Goal: Task Accomplishment & Management: Manage account settings

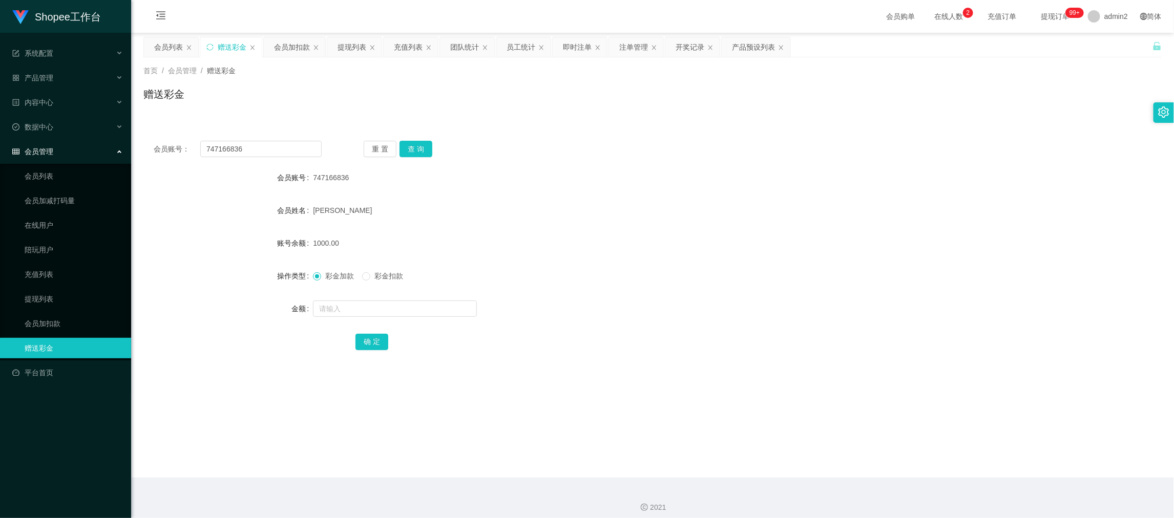
drag, startPoint x: 940, startPoint y: 444, endPoint x: 515, endPoint y: 88, distance: 555.0
click at [940, 444] on main "关闭左侧 关闭右侧 关闭其它 刷新页面 会员列表 赠送彩金 会员加扣款 提现列表 充值列表 团队统计 员工统计 即时注单 注单管理 开奖记录 产品预设列表 首…" at bounding box center [652, 255] width 1043 height 445
click at [581, 46] on div "即时注单" at bounding box center [577, 46] width 29 height 19
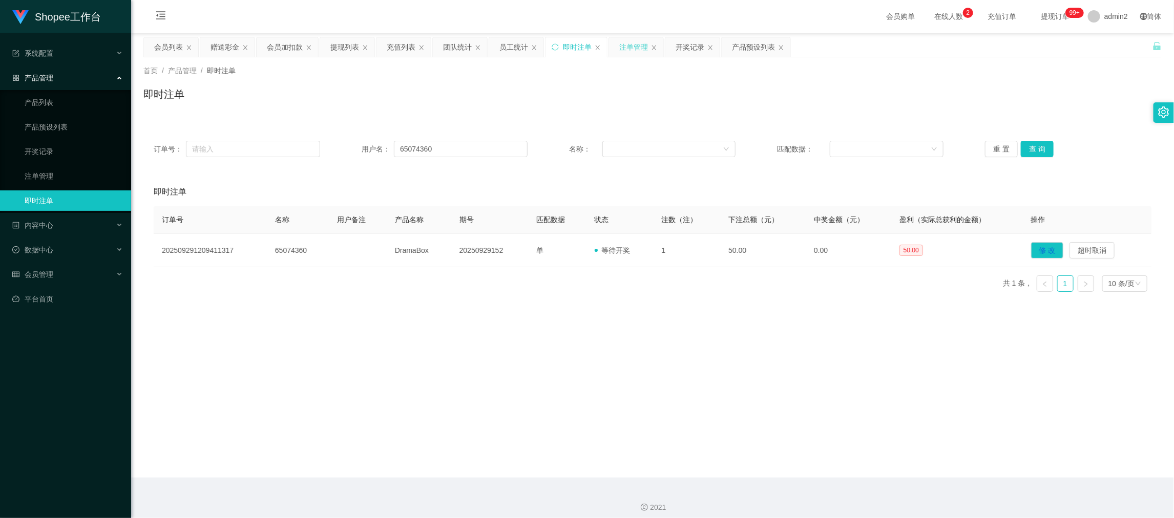
click at [632, 46] on div "注单管理" at bounding box center [633, 46] width 29 height 19
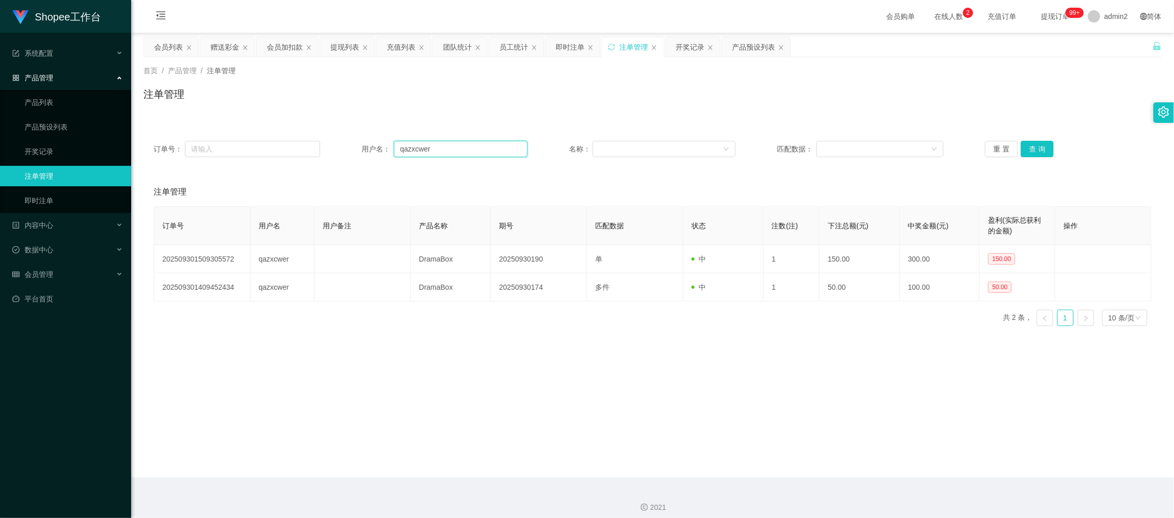
click at [484, 145] on input "qazxcwer" at bounding box center [461, 149] width 134 height 16
paste input "747166836"
type input "747166836"
click at [1021, 154] on button "查 询" at bounding box center [1037, 149] width 33 height 16
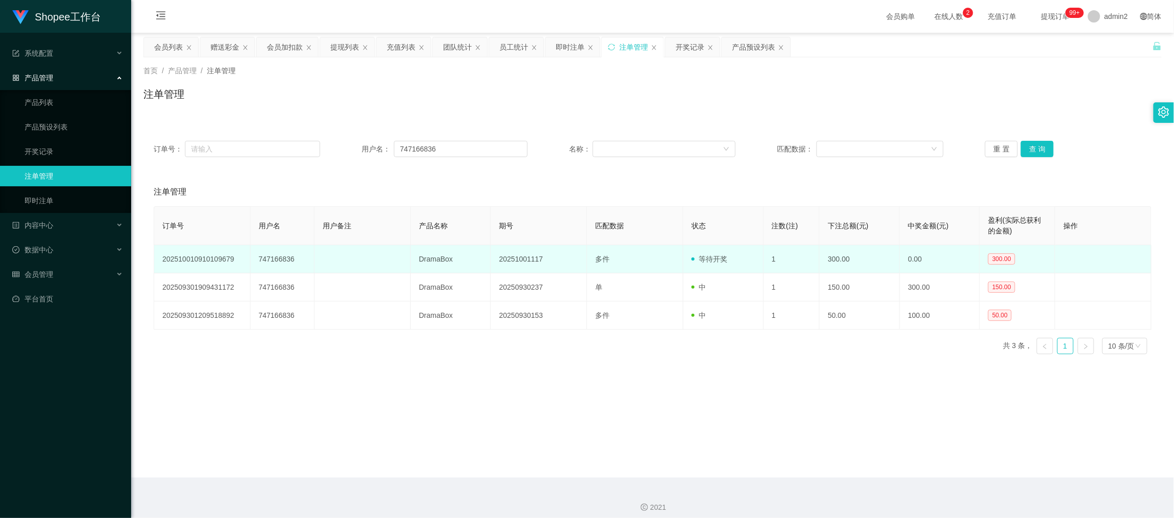
click at [519, 257] on td "20251001117" at bounding box center [539, 259] width 96 height 28
copy td "20251001117"
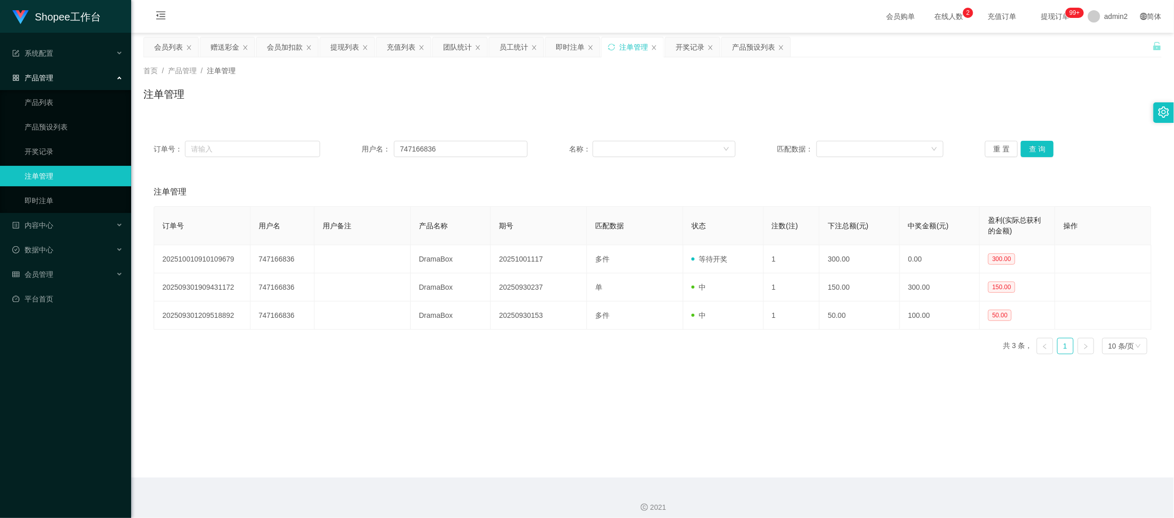
click at [564, 128] on div "订单号： 用户名： 747166836 名称： 匹配数据： 重 置 查 询 注单管理 订单号 用户名 用户备注 产品名称 期号 匹配数据 状态 注数(注) 下…" at bounding box center [652, 240] width 1018 height 244
click at [689, 44] on div "开奖记录" at bounding box center [689, 46] width 29 height 19
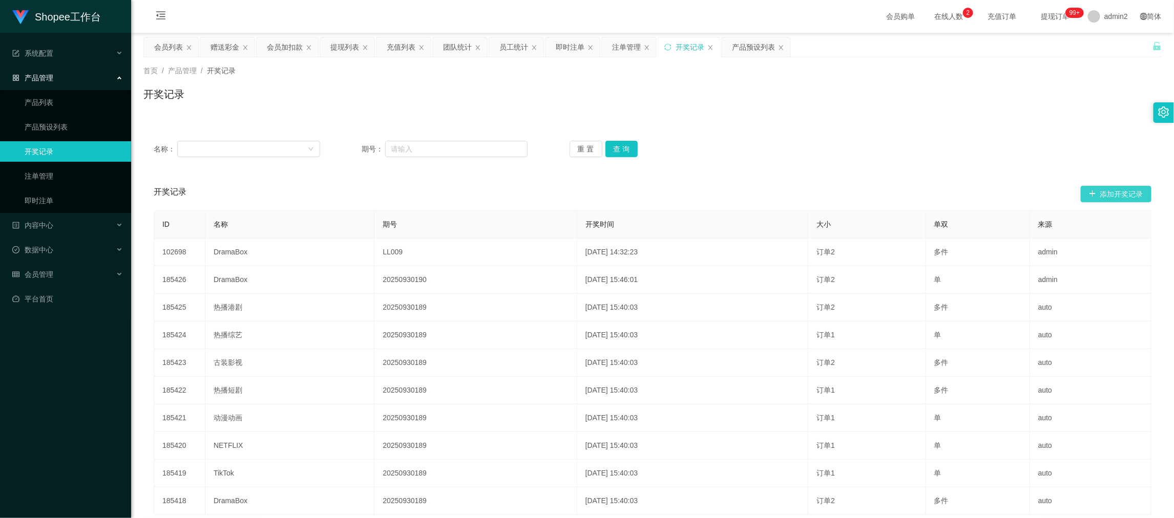
drag, startPoint x: 1117, startPoint y: 193, endPoint x: 812, endPoint y: 199, distance: 305.8
click at [1117, 195] on button "添加开奖记录" at bounding box center [1116, 194] width 71 height 16
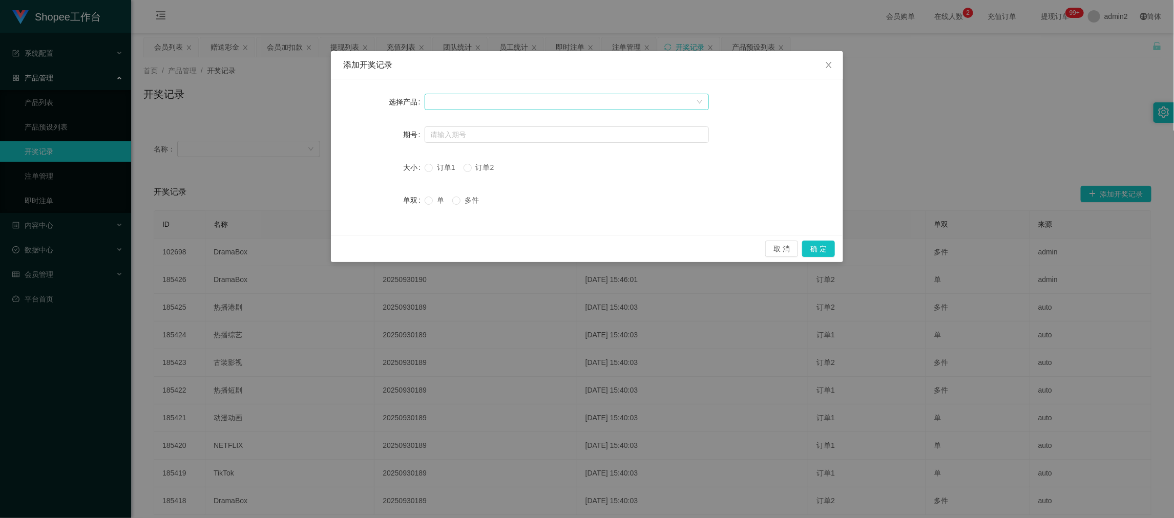
click at [483, 101] on div at bounding box center [563, 101] width 265 height 15
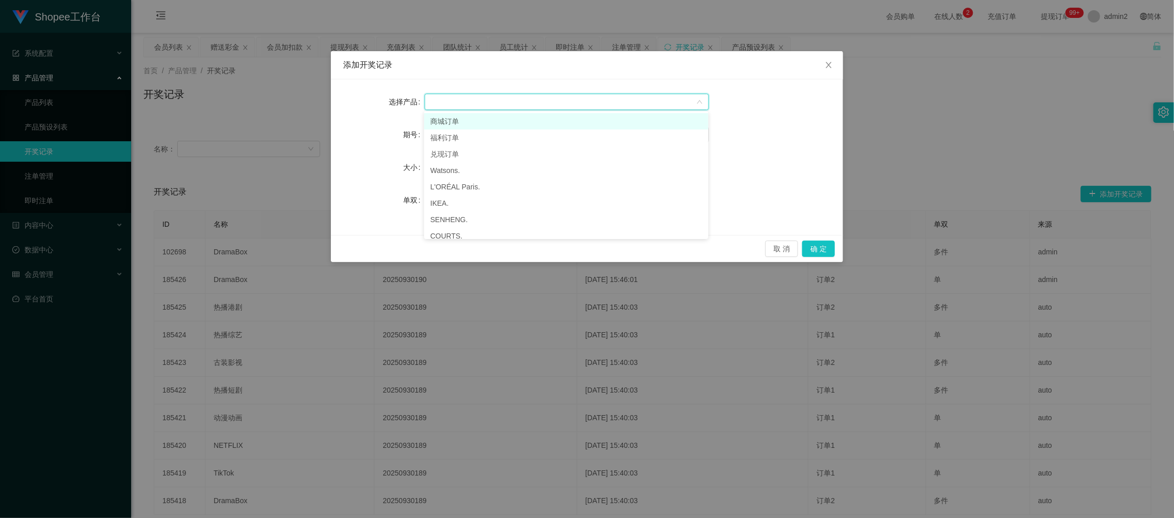
click at [478, 114] on li "商城订单" at bounding box center [566, 121] width 284 height 16
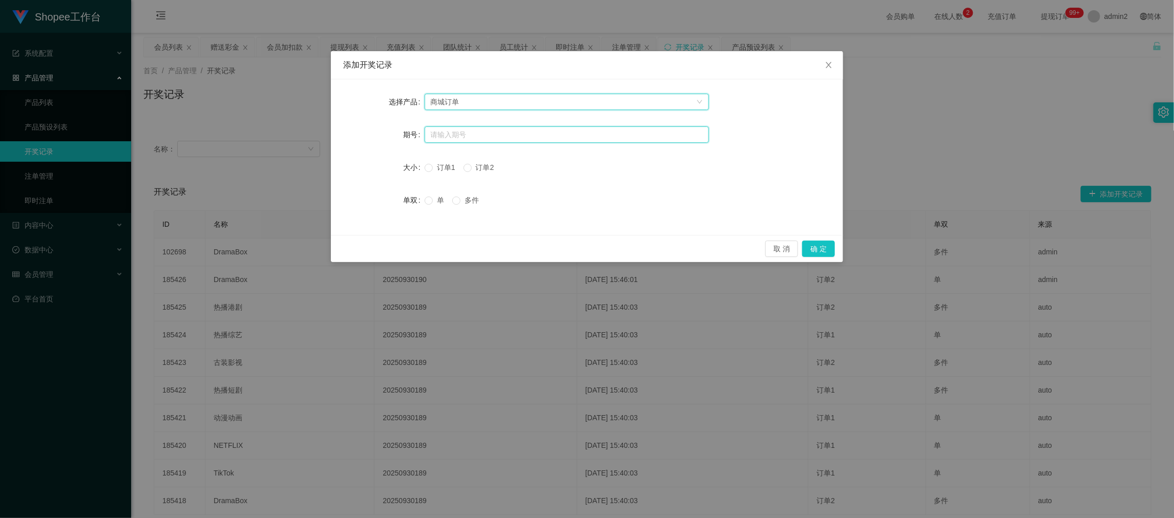
click at [474, 137] on input "text" at bounding box center [567, 134] width 284 height 16
paste input "20251001117"
type input "20251001117"
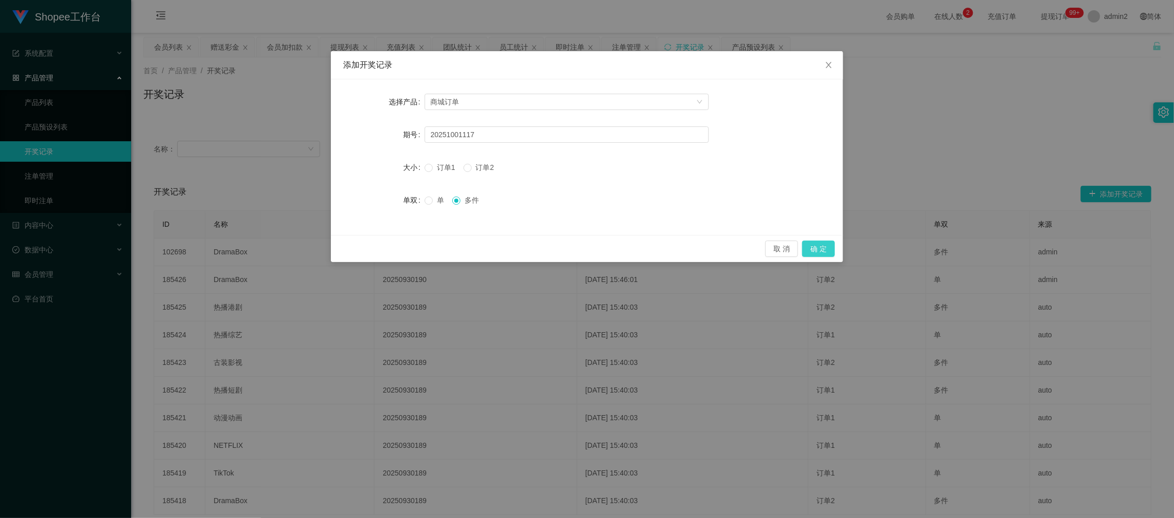
click at [815, 247] on button "确 定" at bounding box center [818, 249] width 33 height 16
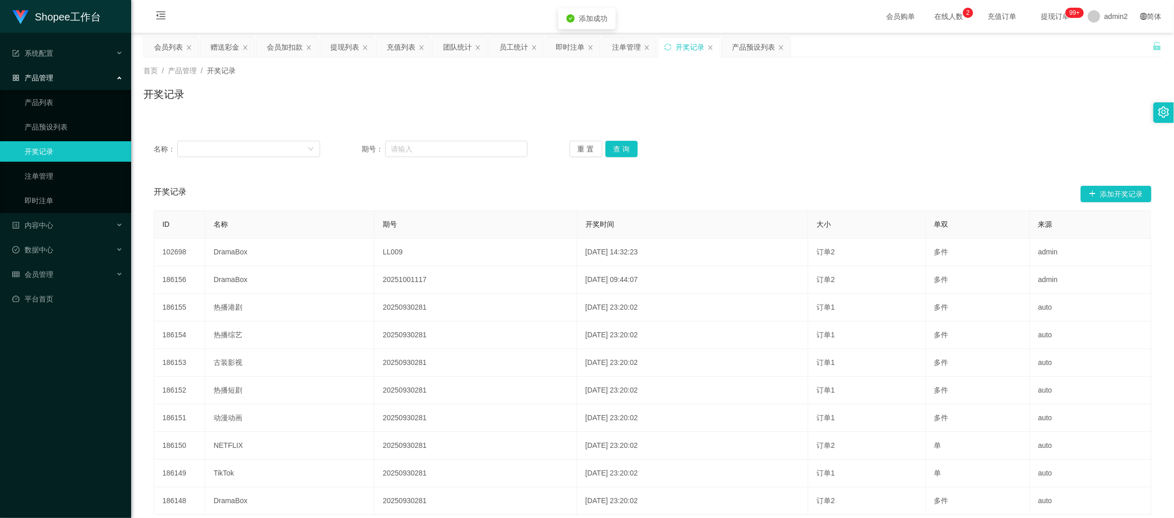
click at [742, 135] on div "名称： 期号： 重 置 查 询" at bounding box center [652, 149] width 1018 height 37
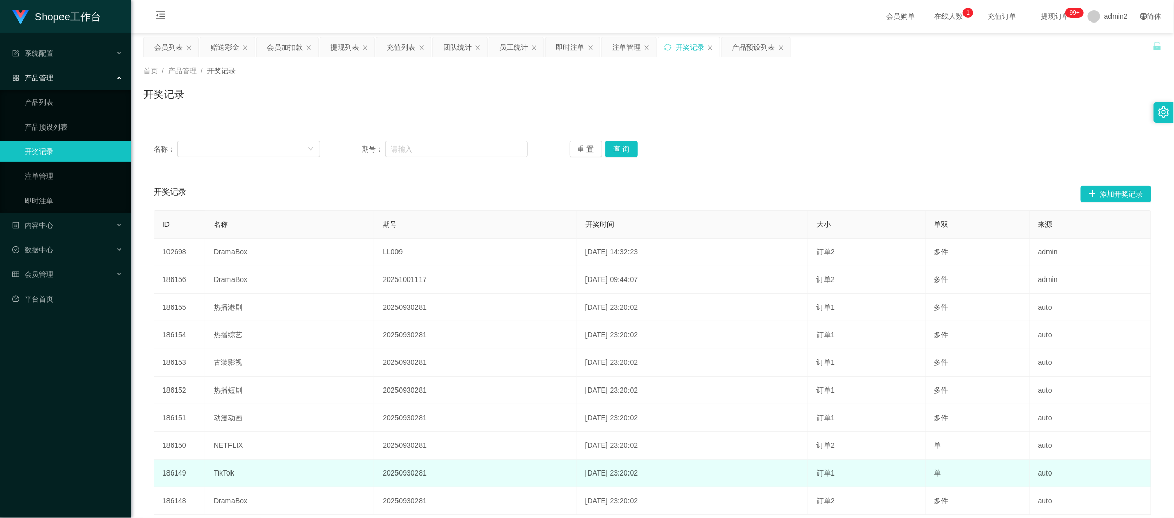
click at [930, 464] on td "单" at bounding box center [978, 474] width 104 height 28
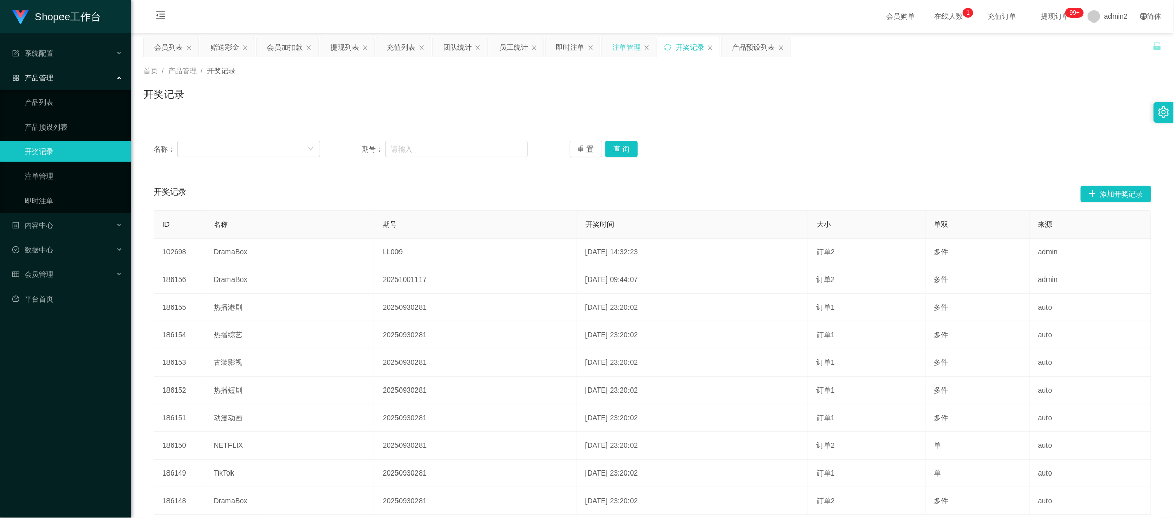
click at [626, 48] on div "注单管理" at bounding box center [626, 46] width 29 height 19
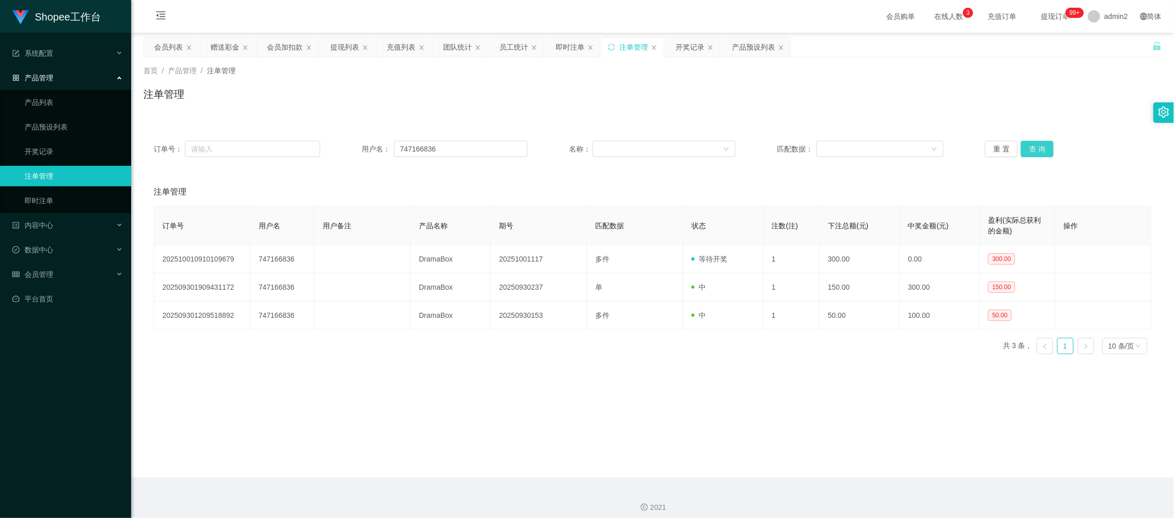
click at [1034, 142] on button "查 询" at bounding box center [1037, 149] width 33 height 16
click at [1034, 145] on button "查 询" at bounding box center [1037, 149] width 33 height 16
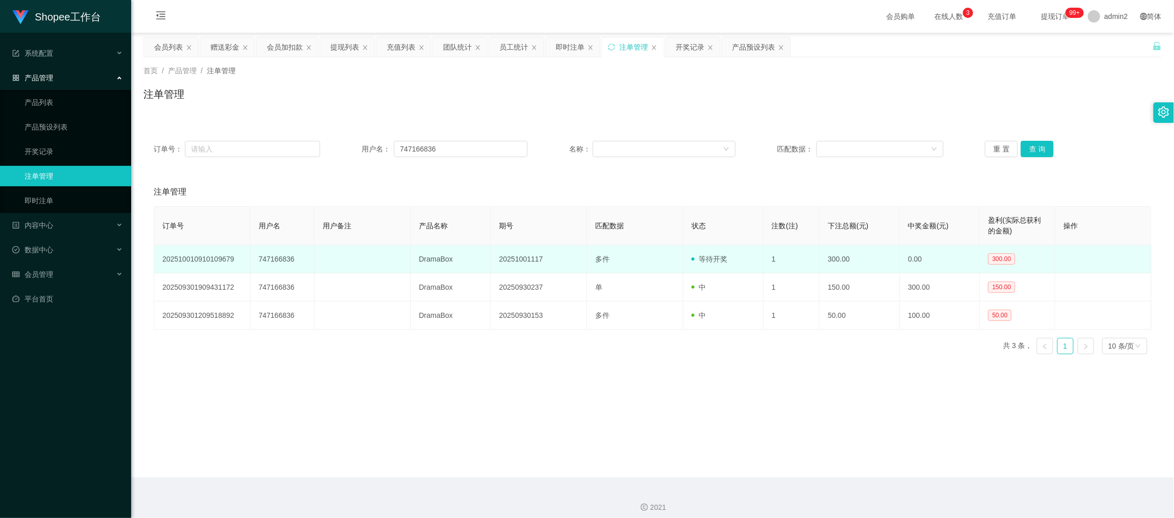
click at [521, 259] on td "20251001117" at bounding box center [539, 259] width 96 height 28
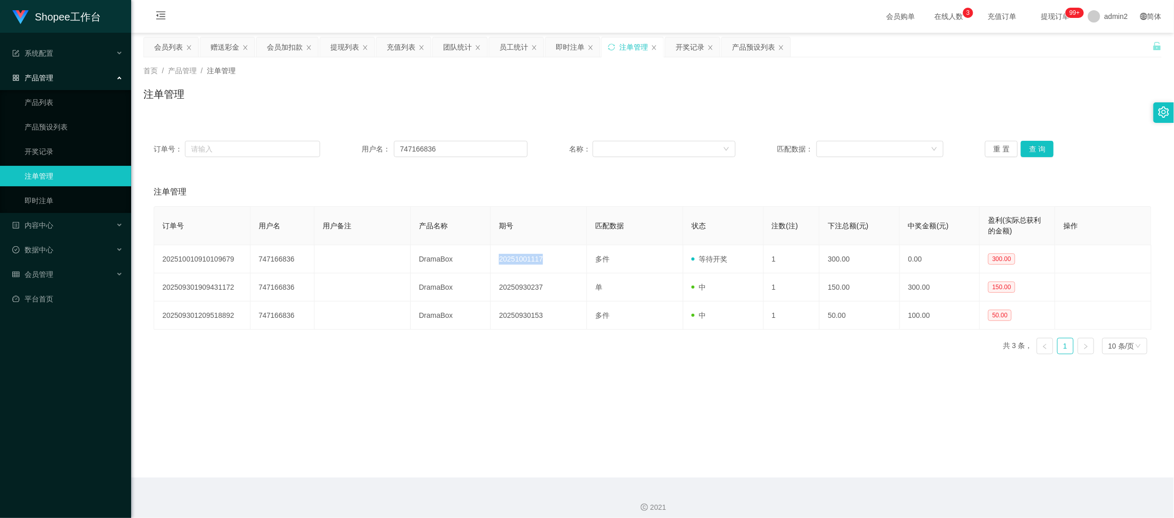
copy td "20251001117"
click at [688, 45] on div "开奖记录" at bounding box center [689, 46] width 29 height 19
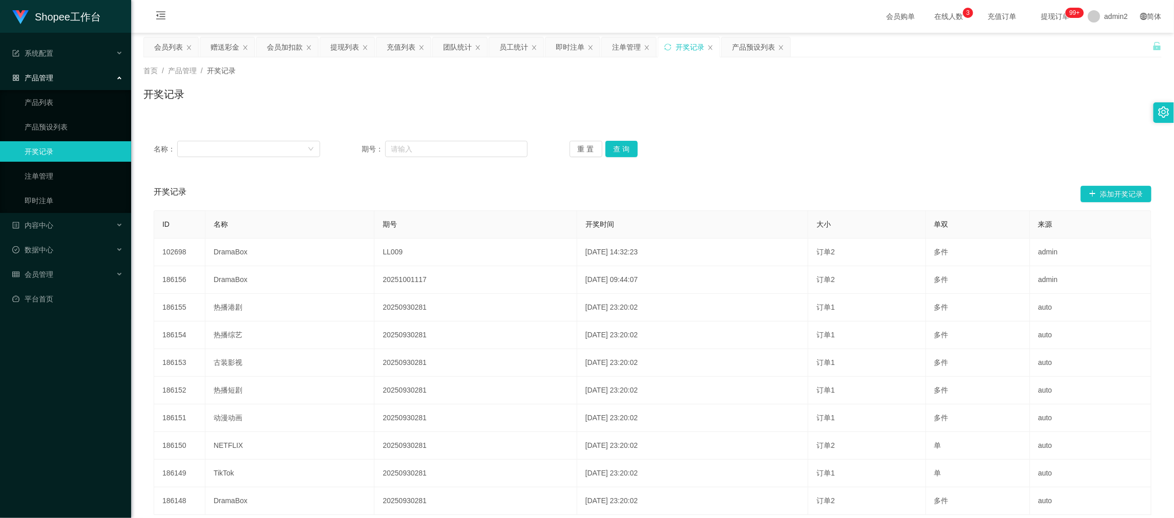
click at [1092, 185] on div "开奖记录 添加开奖记录" at bounding box center [653, 194] width 998 height 33
click at [1092, 186] on button "添加开奖记录" at bounding box center [1116, 194] width 71 height 16
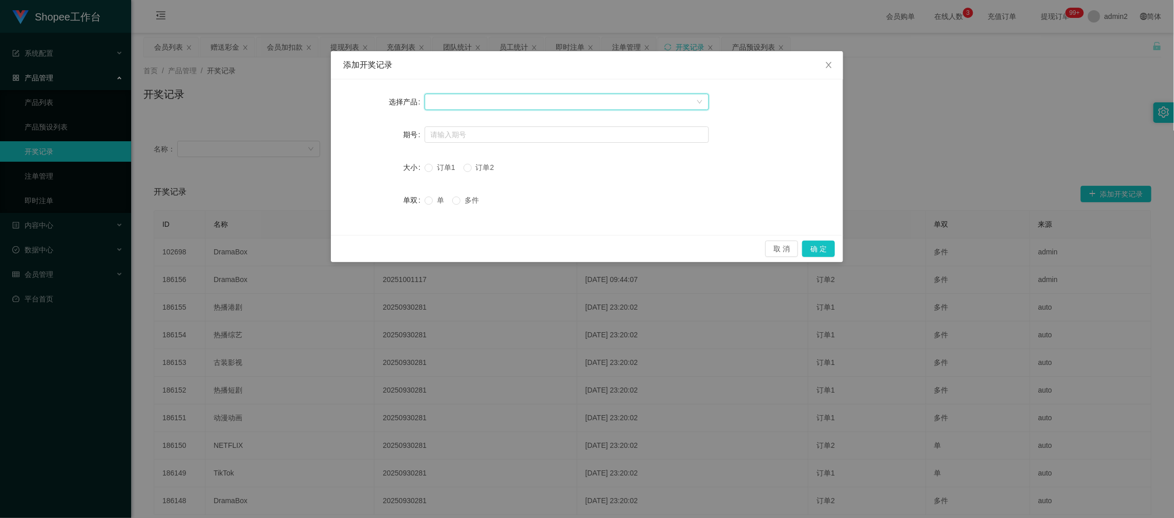
click at [547, 102] on div at bounding box center [563, 101] width 265 height 15
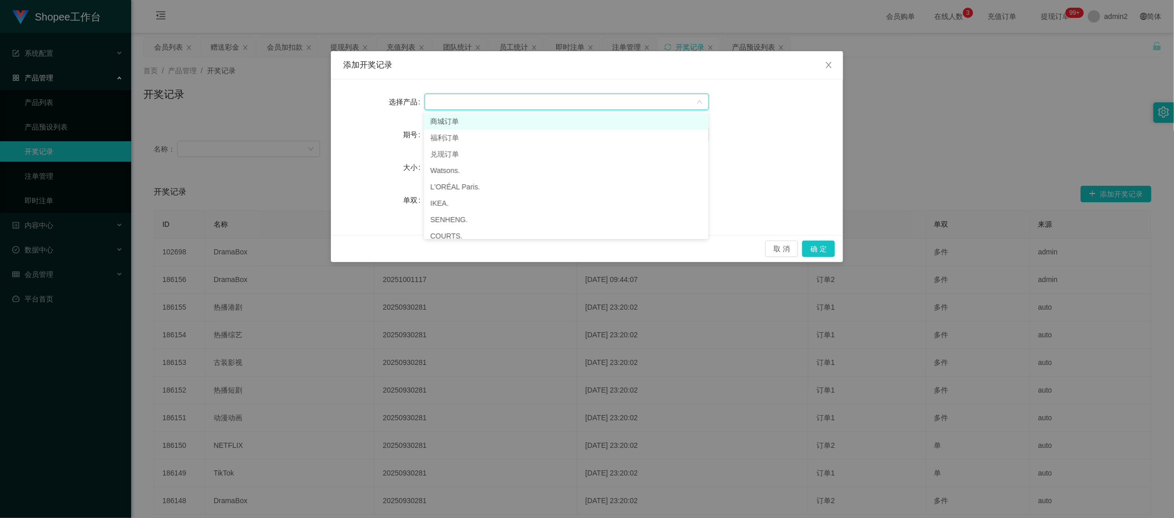
click at [504, 116] on li "商城订单" at bounding box center [566, 121] width 284 height 16
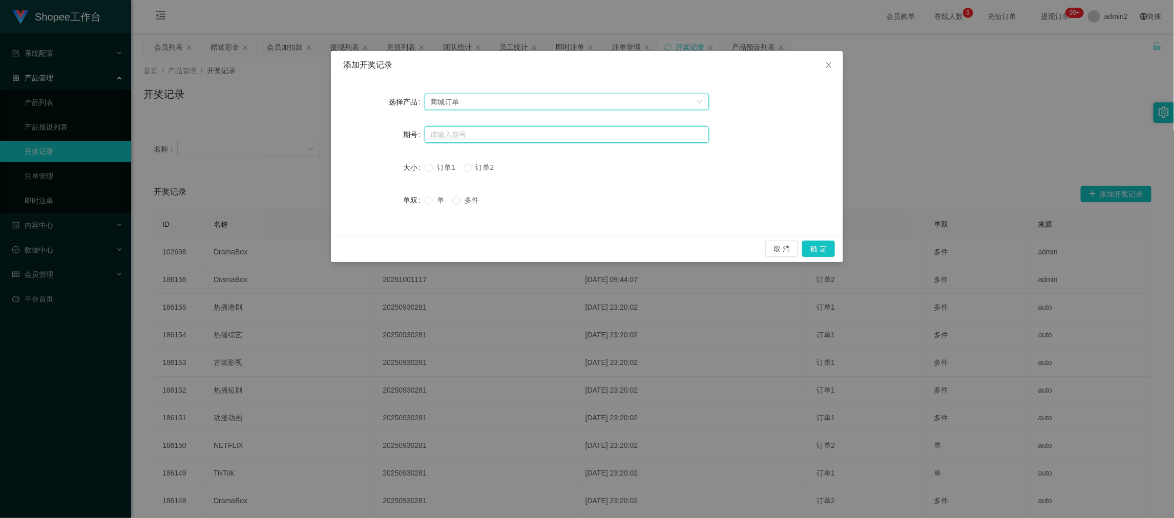
click at [498, 135] on input "text" at bounding box center [567, 134] width 284 height 16
paste input "20251001117"
type input "20251001117"
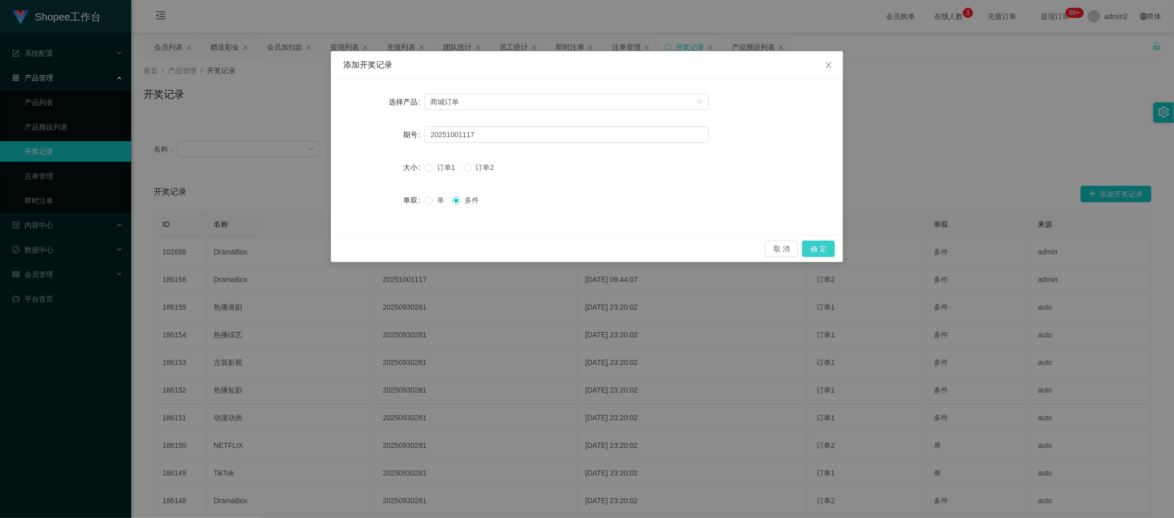
click at [820, 248] on button "确 定" at bounding box center [818, 249] width 33 height 16
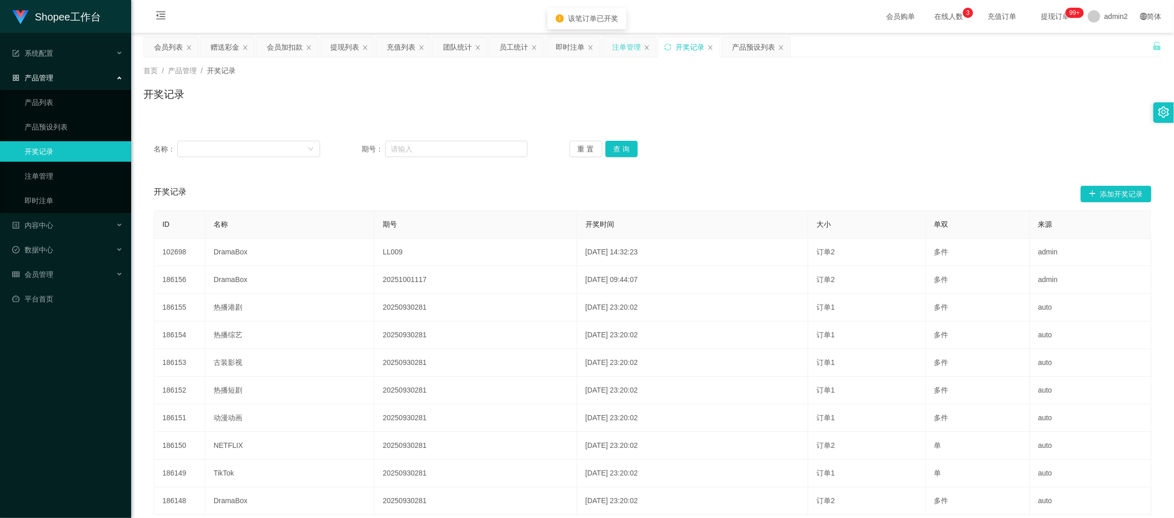
click at [626, 45] on div "注单管理" at bounding box center [626, 46] width 29 height 19
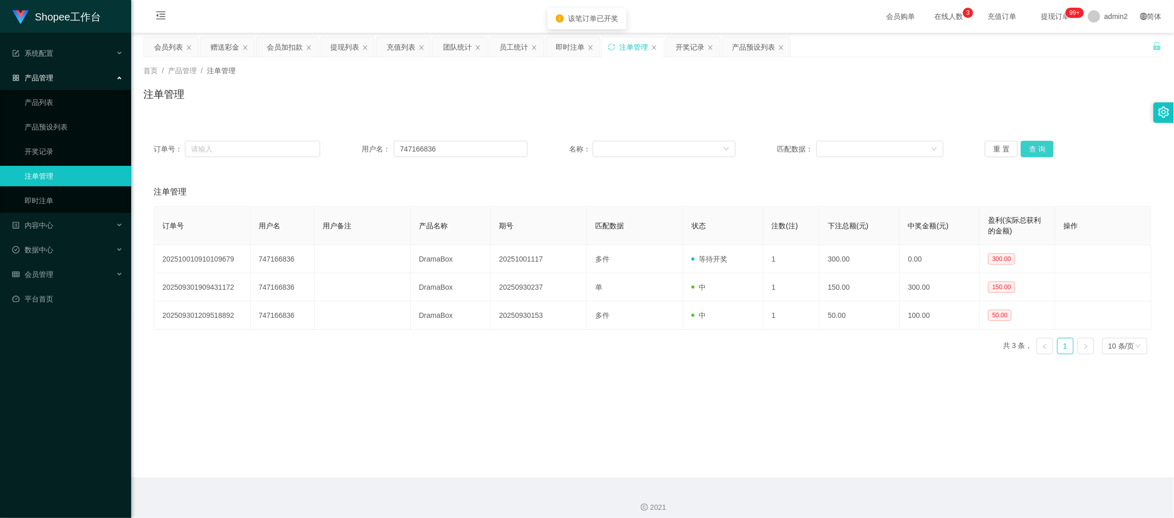
click at [1029, 150] on button "查 询" at bounding box center [1037, 149] width 33 height 16
click at [1030, 146] on button "查 询" at bounding box center [1037, 149] width 33 height 16
click at [1030, 146] on div "重 置 查 询" at bounding box center [1068, 149] width 166 height 16
click at [1030, 146] on button "查 询" at bounding box center [1037, 149] width 33 height 16
click at [675, 198] on div "注单管理" at bounding box center [653, 192] width 998 height 29
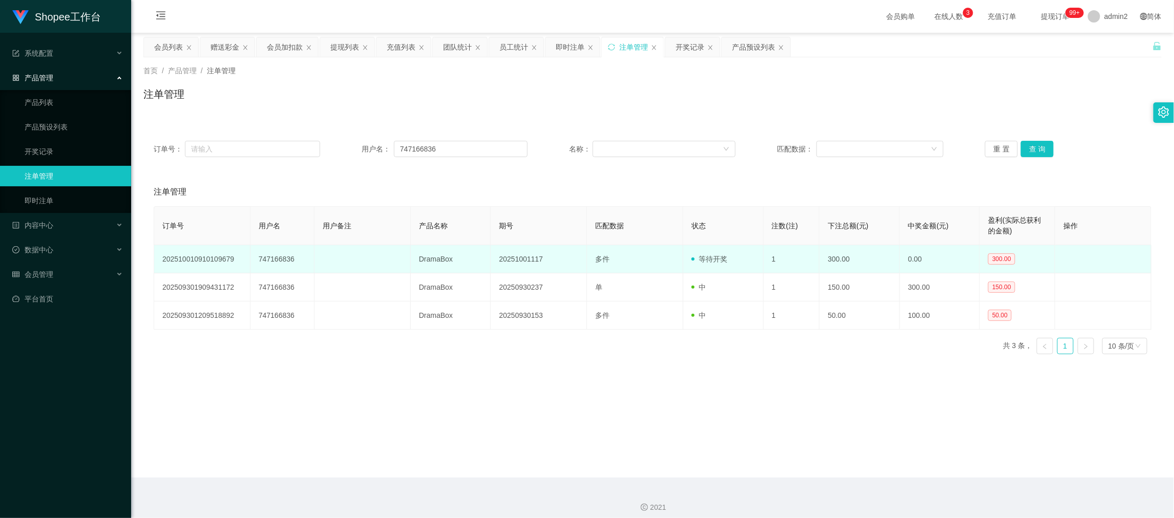
click at [513, 262] on td "20251001117" at bounding box center [539, 259] width 96 height 28
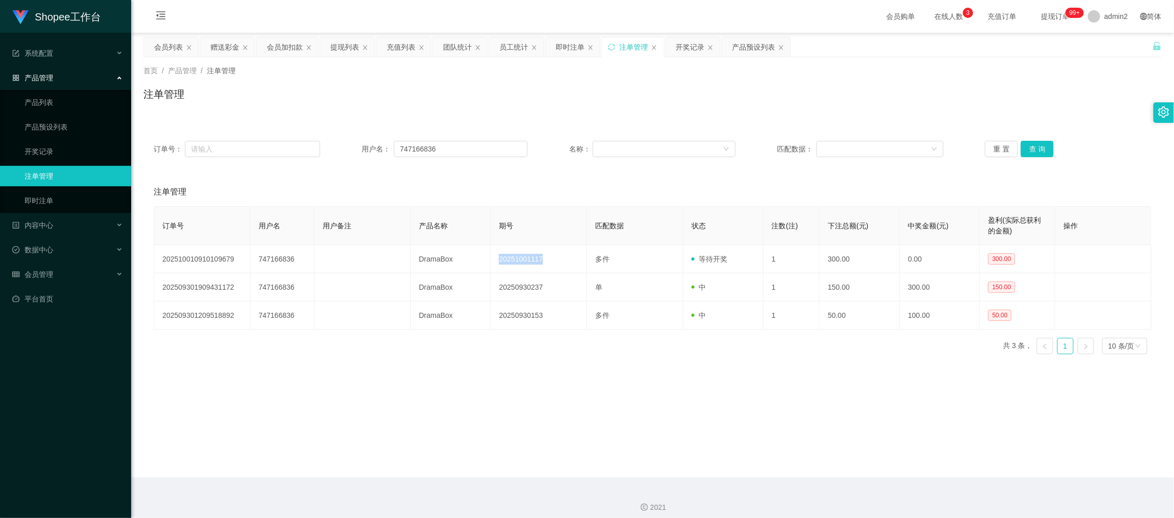
copy td "20251001117"
click at [584, 189] on div "注单管理" at bounding box center [653, 192] width 998 height 29
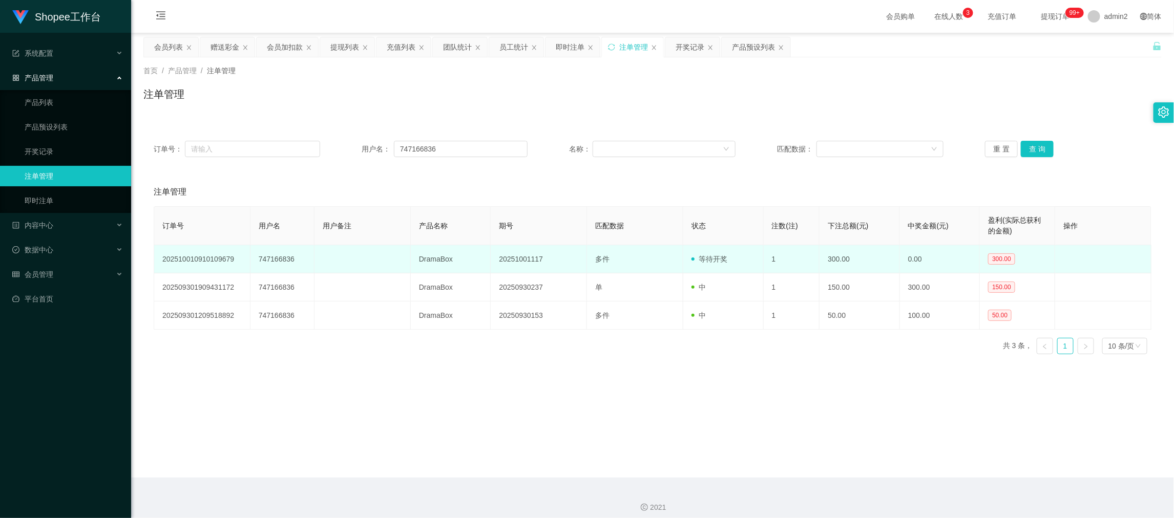
click at [531, 261] on td "20251001117" at bounding box center [539, 259] width 96 height 28
copy td "20251001117"
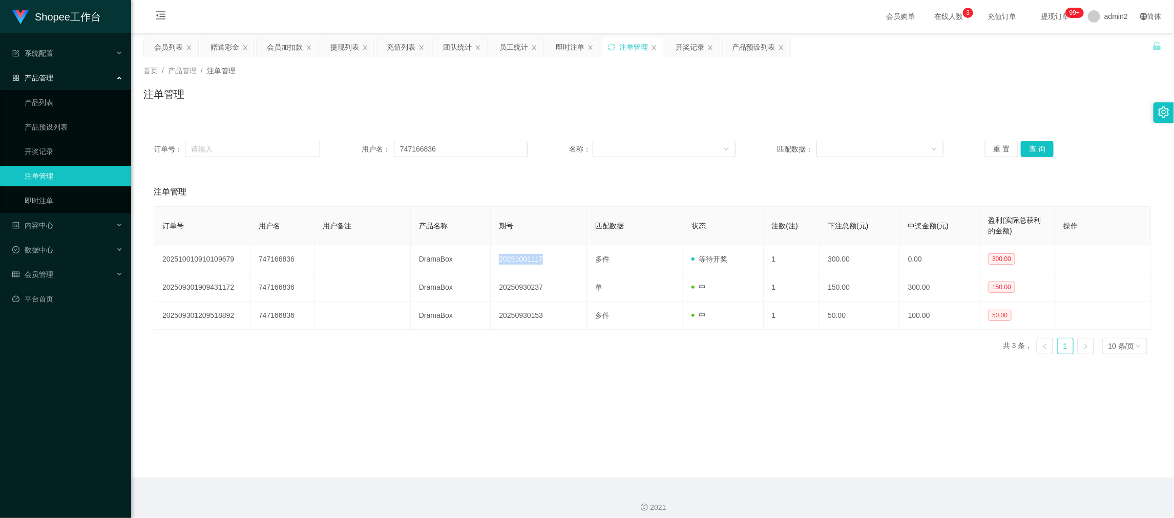
drag, startPoint x: 872, startPoint y: 471, endPoint x: 415, endPoint y: 203, distance: 529.5
click at [871, 471] on main "关闭左侧 关闭右侧 关闭其它 刷新页面 会员列表 赠送彩金 会员加扣款 提现列表 充值列表 团队统计 员工统计 即时注单 注单管理 开奖记录 产品预设列表 首…" at bounding box center [652, 255] width 1043 height 445
click at [223, 45] on div "赠送彩金" at bounding box center [224, 46] width 29 height 19
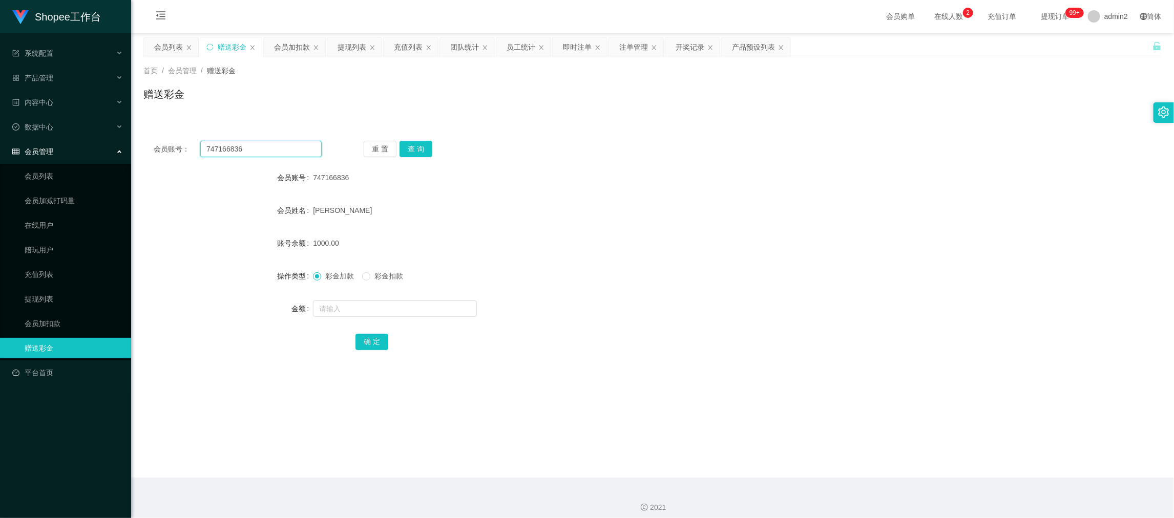
click at [294, 151] on input "747166836" at bounding box center [260, 149] width 121 height 16
click at [425, 142] on button "查 询" at bounding box center [415, 149] width 33 height 16
click at [445, 310] on input "text" at bounding box center [395, 309] width 164 height 16
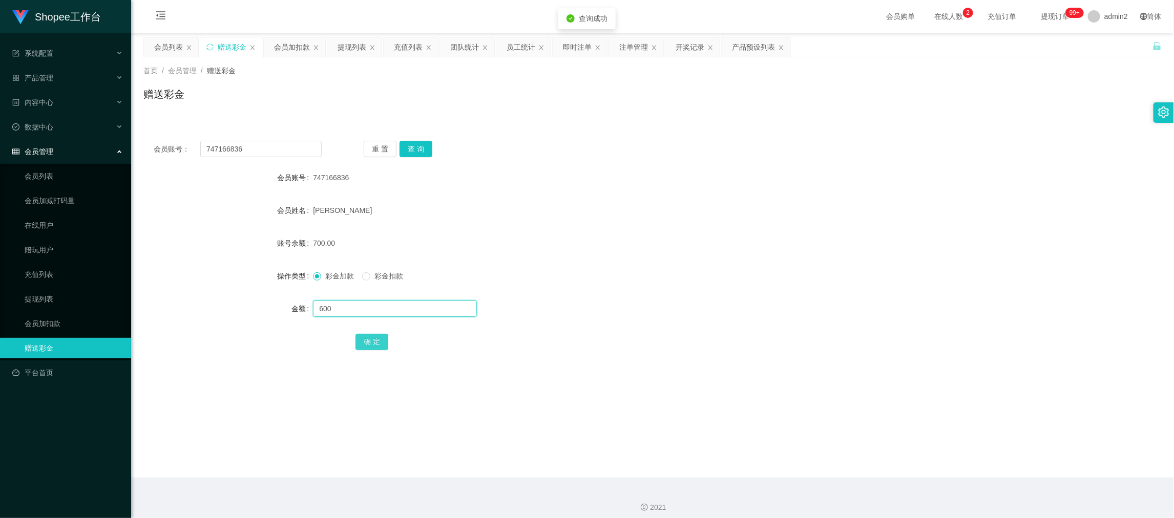
type input "600"
drag, startPoint x: 374, startPoint y: 344, endPoint x: 430, endPoint y: 329, distance: 57.6
click at [374, 344] on button "确 定" at bounding box center [371, 342] width 33 height 16
click at [609, 266] on div "彩金加款 彩金扣款" at bounding box center [610, 276] width 594 height 20
drag, startPoint x: 899, startPoint y: 425, endPoint x: 677, endPoint y: 304, distance: 252.7
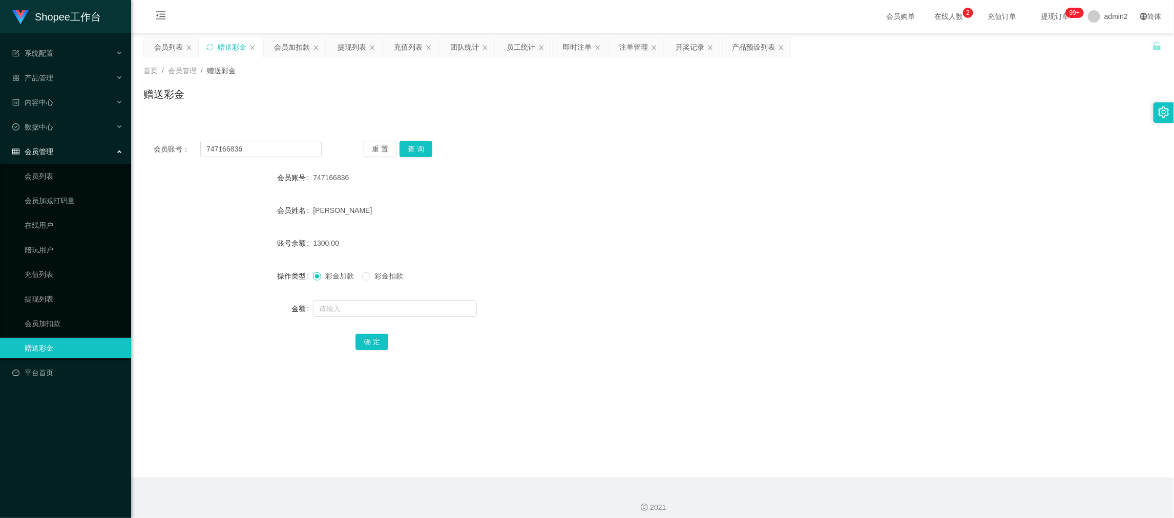
click at [899, 425] on main "关闭左侧 关闭右侧 关闭其它 刷新页面 会员列表 赠送彩金 会员加扣款 提现列表 充值列表 团队统计 员工统计 即时注单 注单管理 开奖记录 产品预设列表 首…" at bounding box center [652, 255] width 1043 height 445
click at [584, 44] on div "即时注单" at bounding box center [577, 46] width 29 height 19
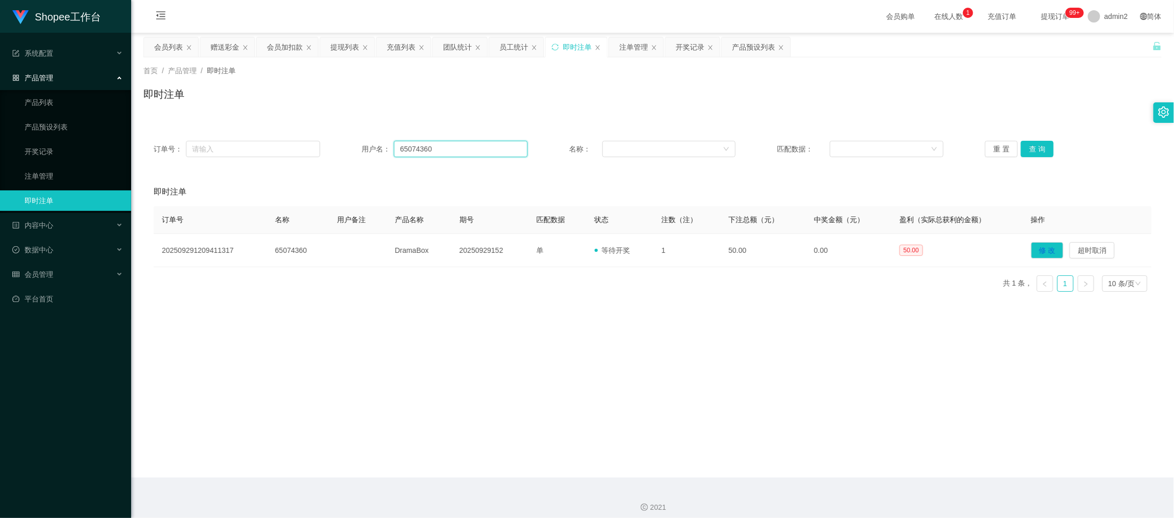
click at [441, 153] on input "65074360" at bounding box center [461, 149] width 134 height 16
drag, startPoint x: 441, startPoint y: 153, endPoint x: 744, endPoint y: 149, distance: 302.7
click at [443, 153] on input "65074360" at bounding box center [461, 149] width 134 height 16
paste input "747166836"
type input "747166836"
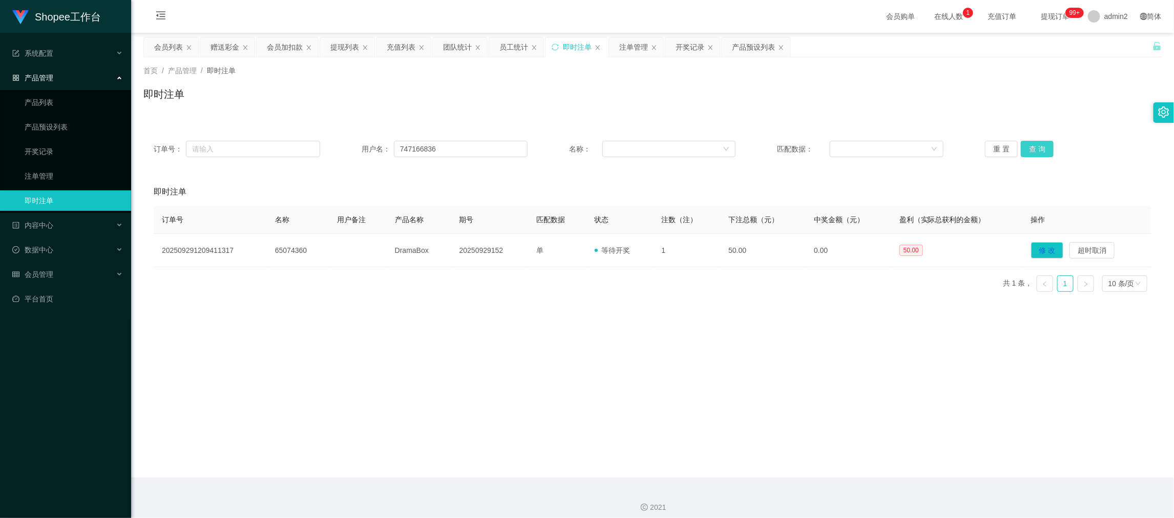
click at [1035, 146] on button "查 询" at bounding box center [1037, 149] width 33 height 16
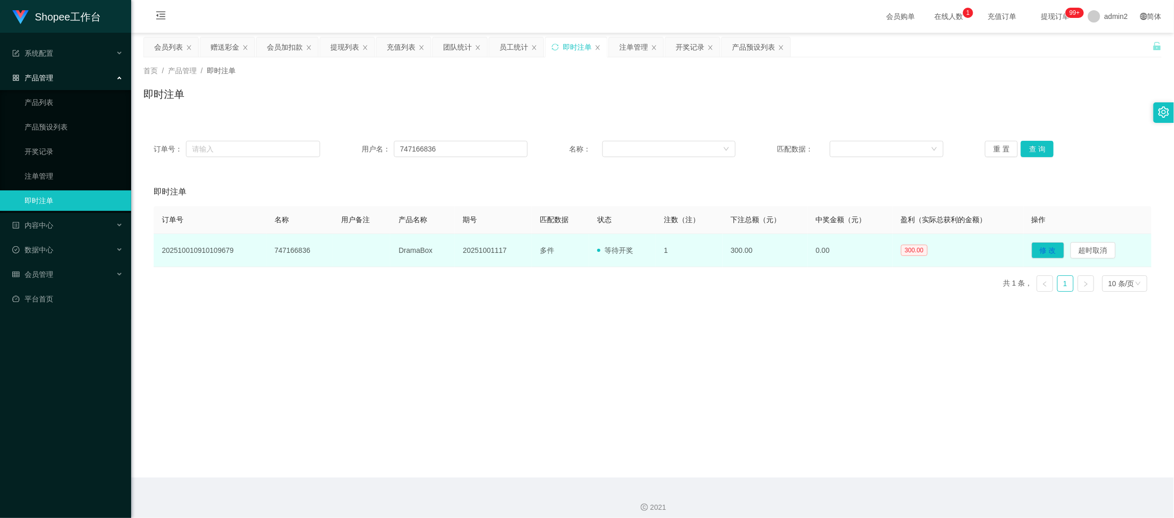
click at [471, 251] on td "20251001117" at bounding box center [493, 250] width 77 height 33
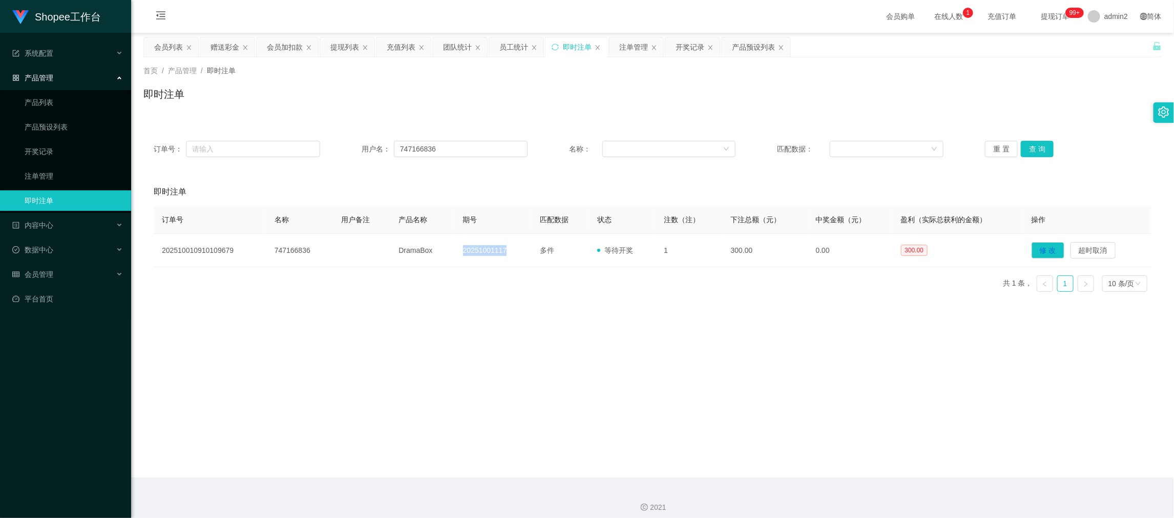
copy td "20251001117"
click at [704, 41] on div "开奖记录" at bounding box center [689, 46] width 29 height 19
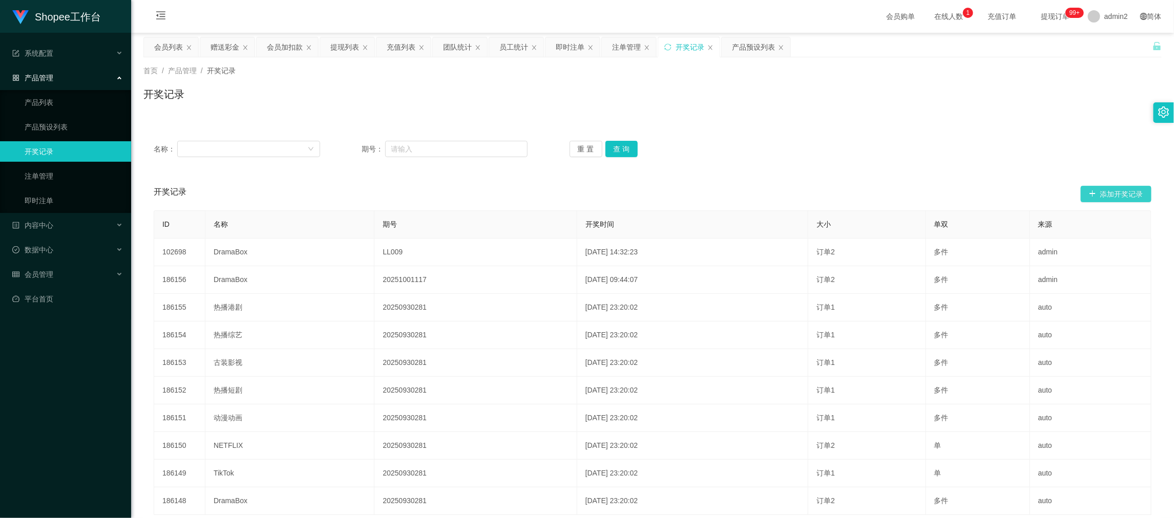
click at [1118, 187] on button "添加开奖记录" at bounding box center [1116, 194] width 71 height 16
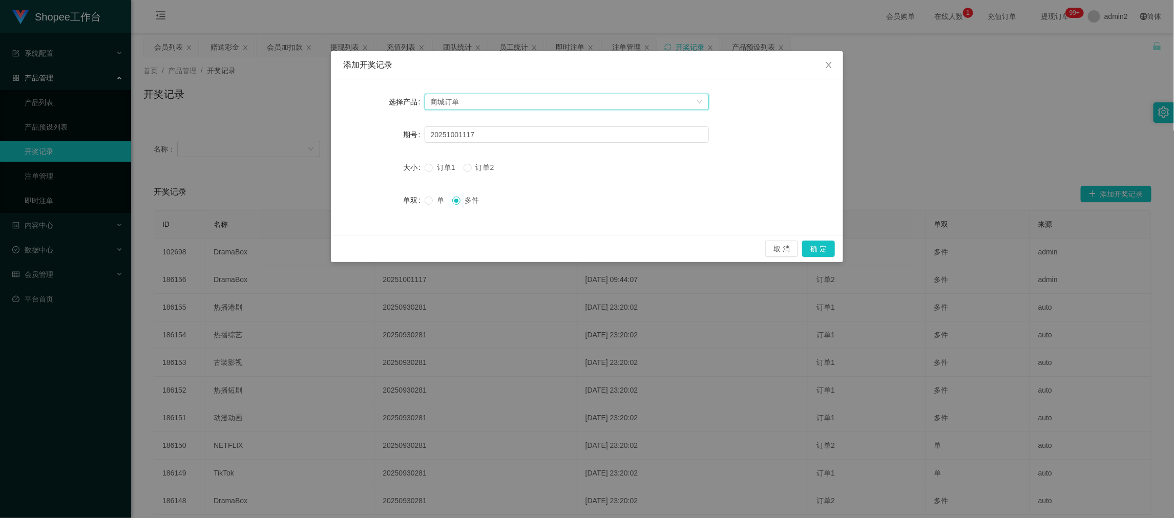
click at [574, 94] on div "商城订单" at bounding box center [567, 102] width 284 height 16
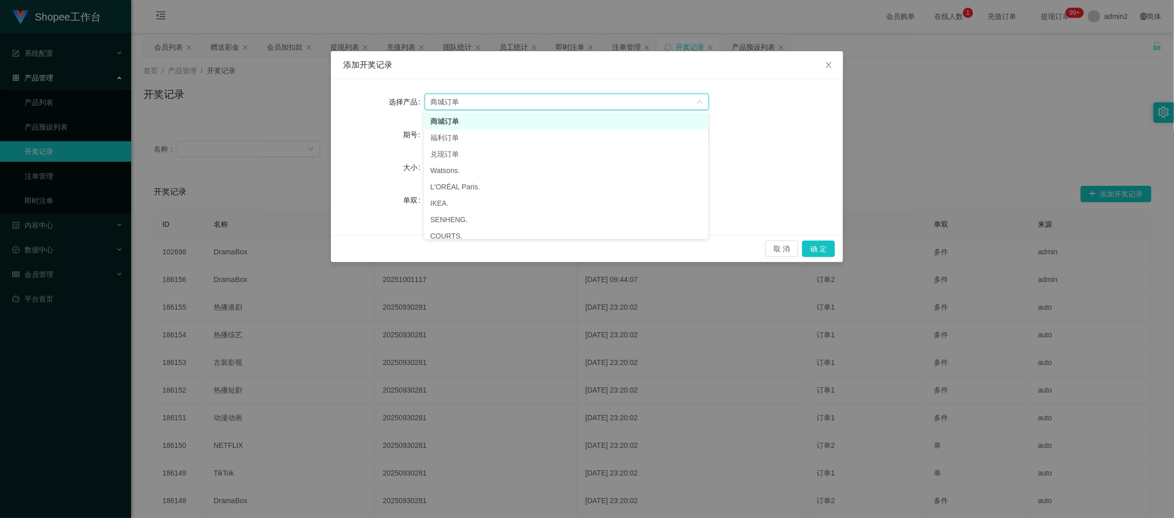
click at [474, 121] on li "商城订单" at bounding box center [566, 121] width 284 height 16
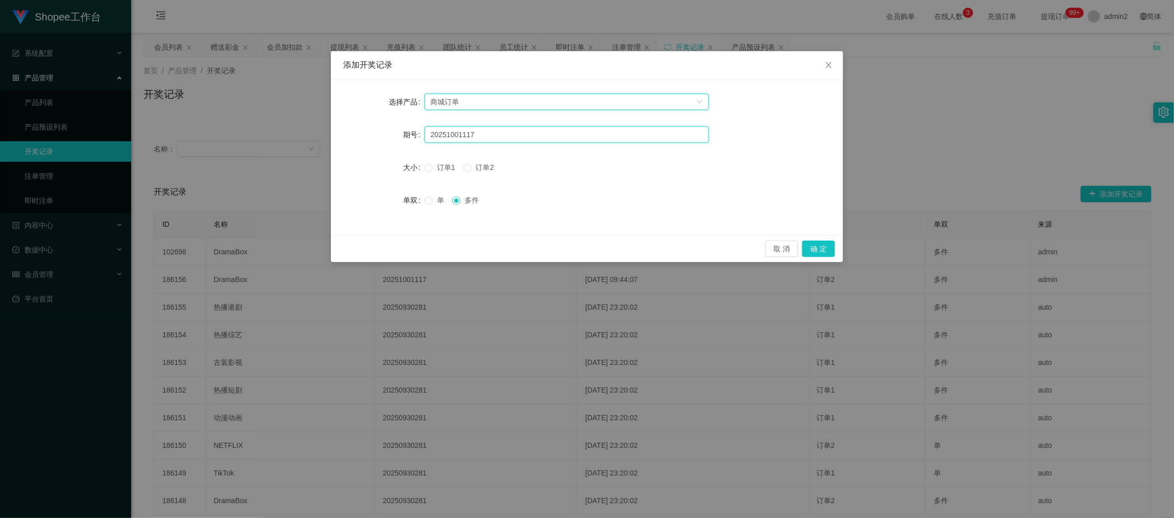
click at [480, 138] on input "20251001117" at bounding box center [567, 134] width 284 height 16
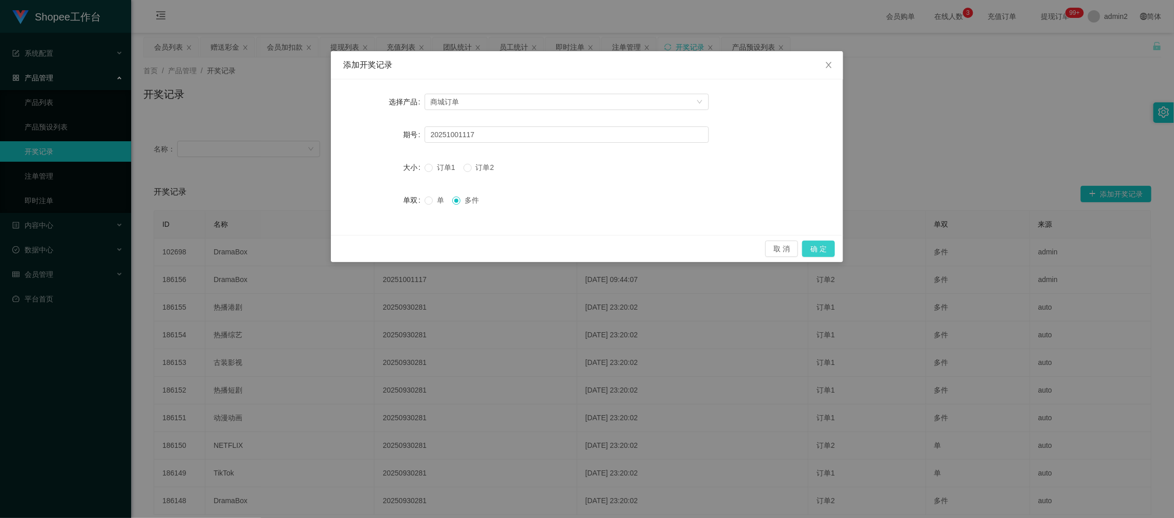
click at [821, 245] on button "确 定" at bounding box center [818, 249] width 33 height 16
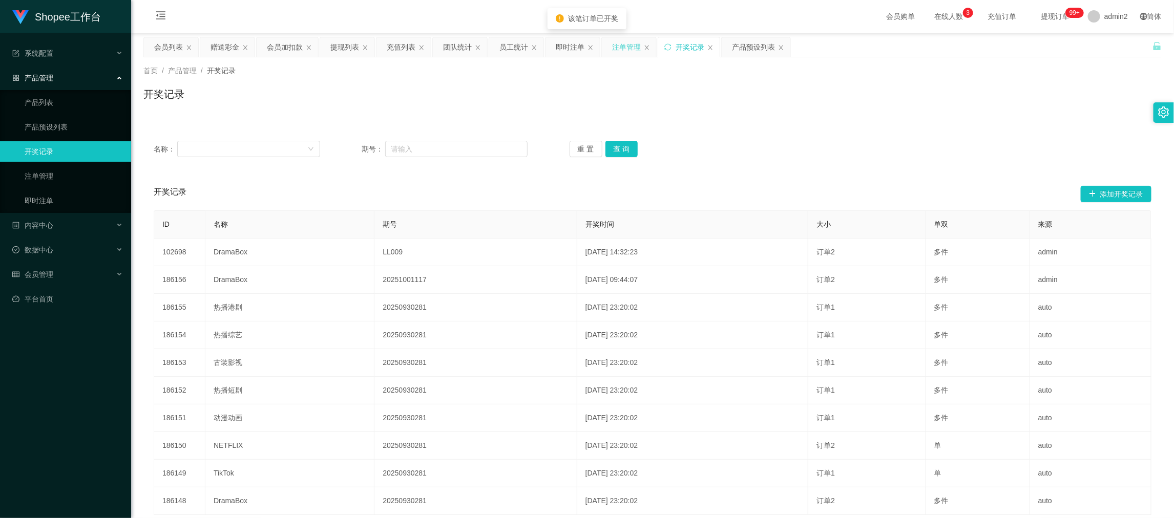
click at [623, 40] on div "注单管理" at bounding box center [626, 46] width 29 height 19
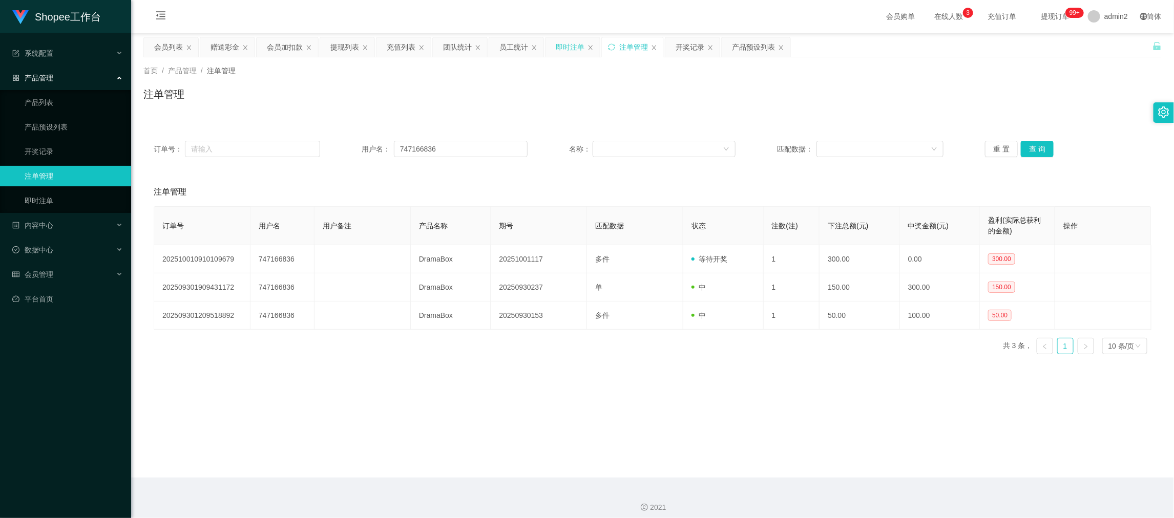
click at [558, 44] on div "即时注单" at bounding box center [570, 46] width 29 height 19
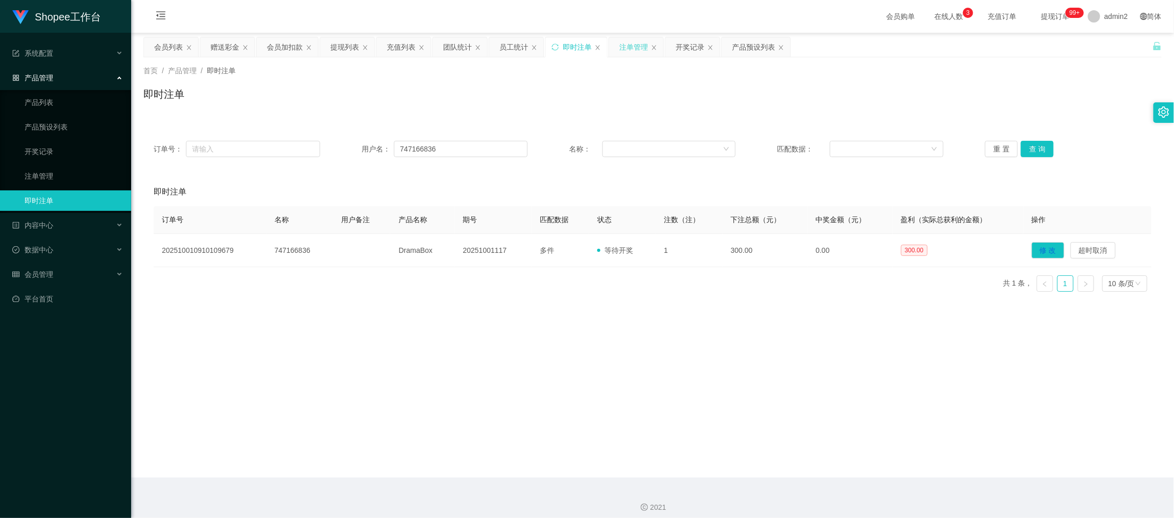
click at [625, 46] on div "注单管理" at bounding box center [633, 46] width 29 height 19
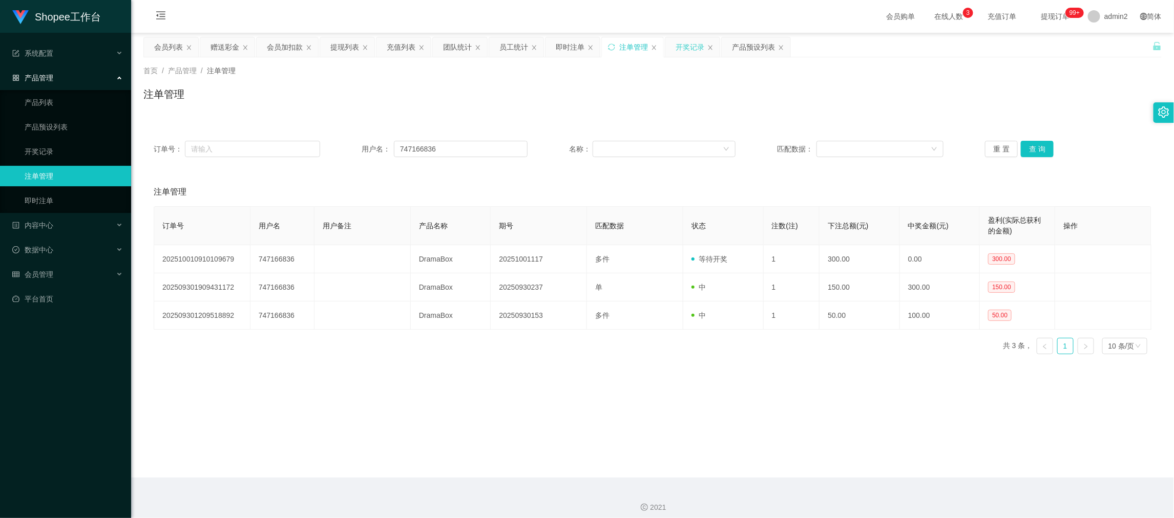
click at [694, 44] on div "开奖记录" at bounding box center [689, 46] width 29 height 19
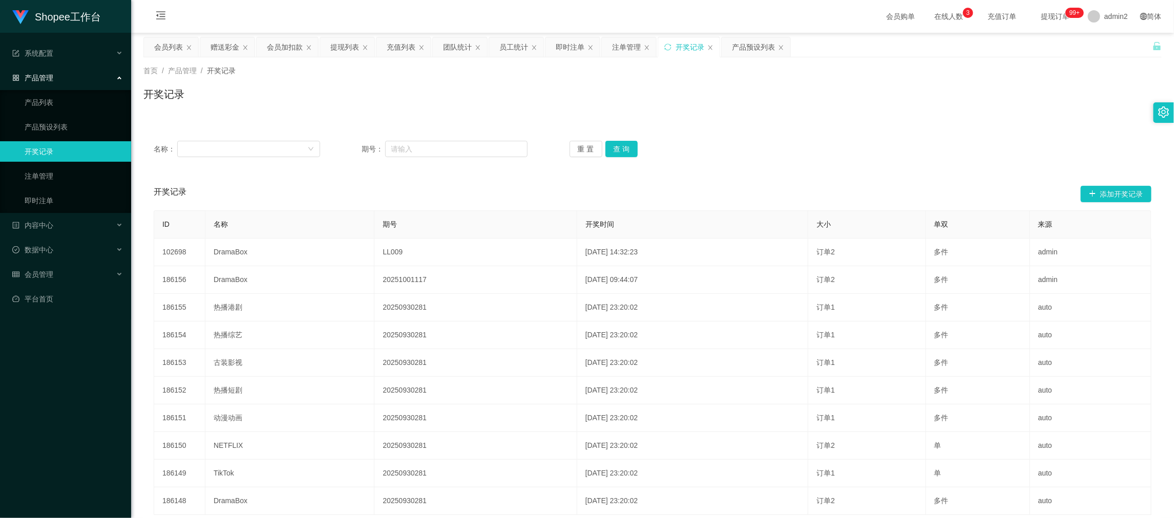
click at [680, 46] on div "开奖记录" at bounding box center [689, 46] width 29 height 19
click at [1118, 195] on button "添加开奖记录" at bounding box center [1116, 194] width 71 height 16
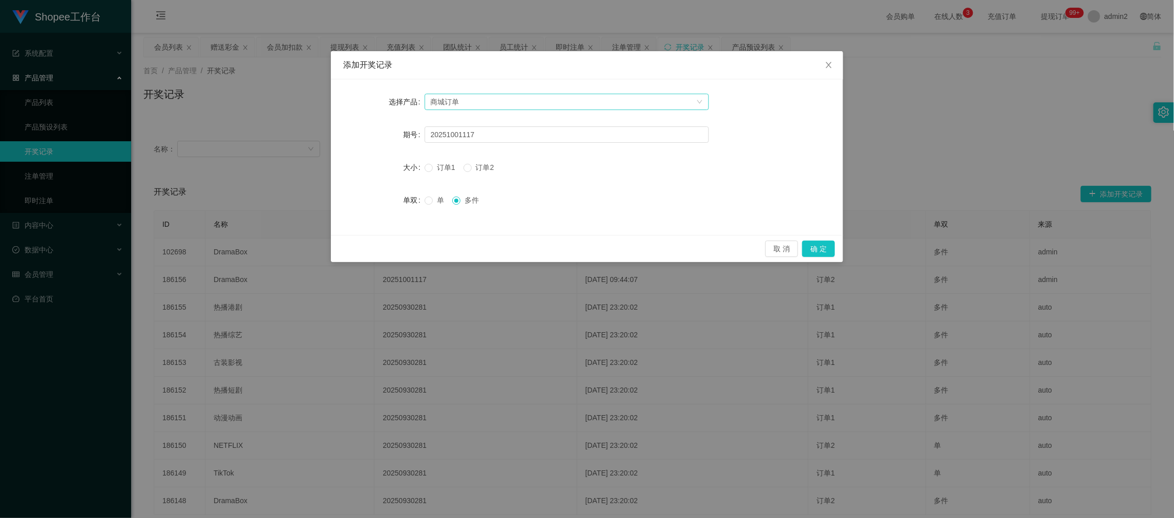
click at [517, 101] on div "商城订单" at bounding box center [563, 101] width 265 height 15
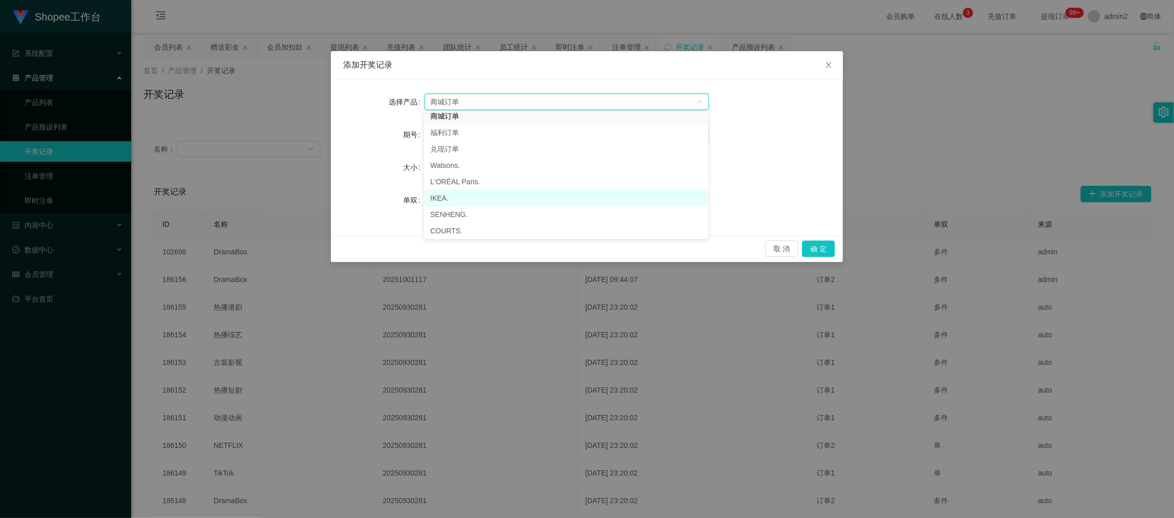
scroll to position [7, 0]
click at [956, 131] on div "添加开奖记录 选择产品 商城订单 期号 20251001117 大小 订单1 订单2 单双 单 多件 取 消 确 定" at bounding box center [587, 259] width 1174 height 518
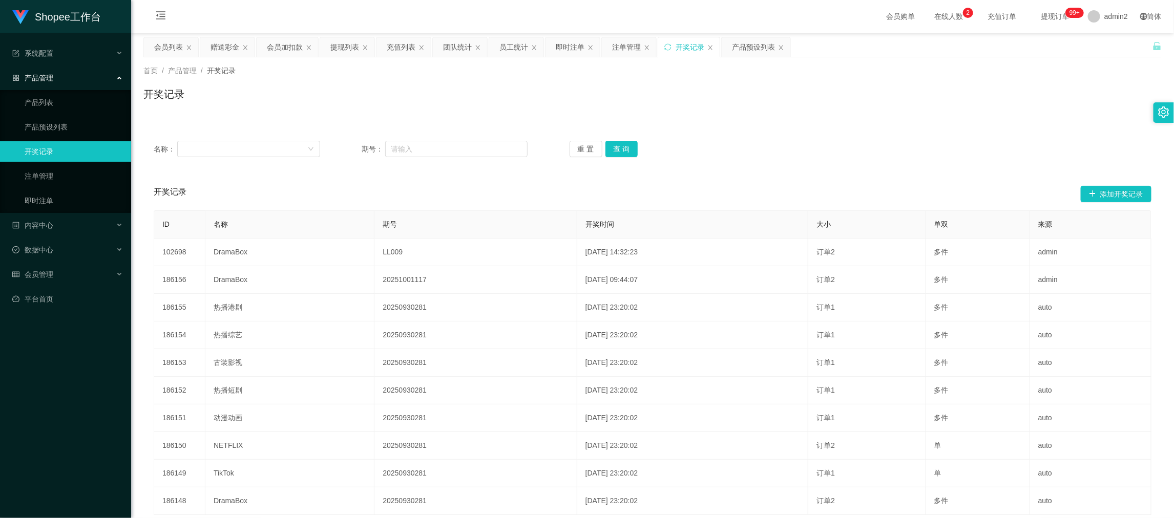
click at [859, 128] on div "名称： 期号： 重 置 查 询 开奖记录 添加开奖记录 ID 名称 期号 开奖时间 大小 单双 来源 102698 DramaBox LL009 [DATE]…" at bounding box center [652, 333] width 1018 height 430
click at [751, 43] on div "产品预设列表" at bounding box center [753, 46] width 43 height 19
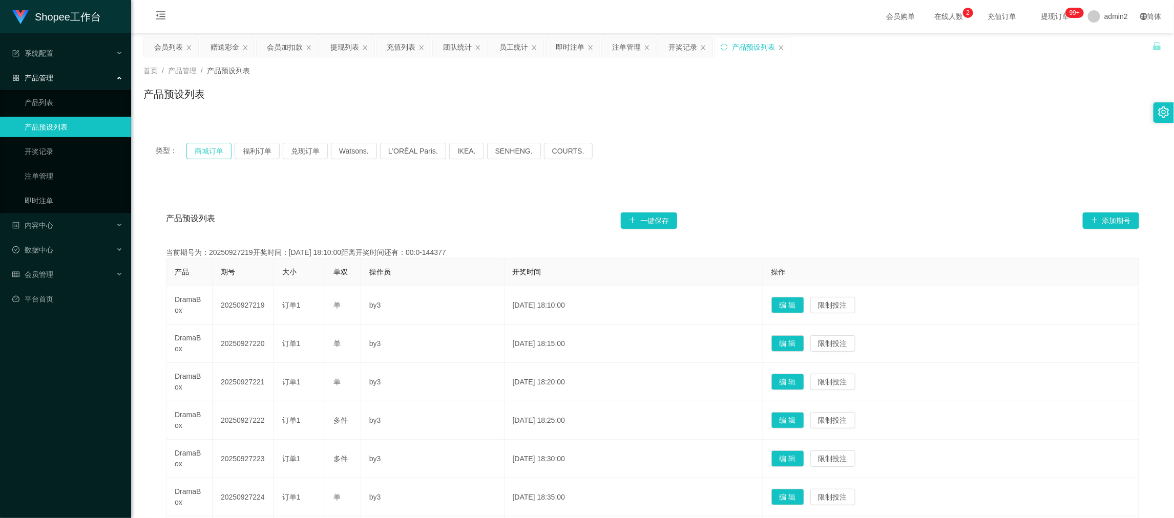
click at [189, 151] on button "商城订单" at bounding box center [208, 151] width 45 height 16
click at [202, 145] on button "商城订单" at bounding box center [208, 151] width 45 height 16
click at [653, 138] on div "类型： 商城订单 福利订单 兑现订单 Watsons. L'ORÉAL Paris. IKEA. [GEOGRAPHIC_DATA]. COURTS." at bounding box center [652, 151] width 1018 height 41
click at [683, 43] on div "开奖记录" at bounding box center [682, 46] width 29 height 19
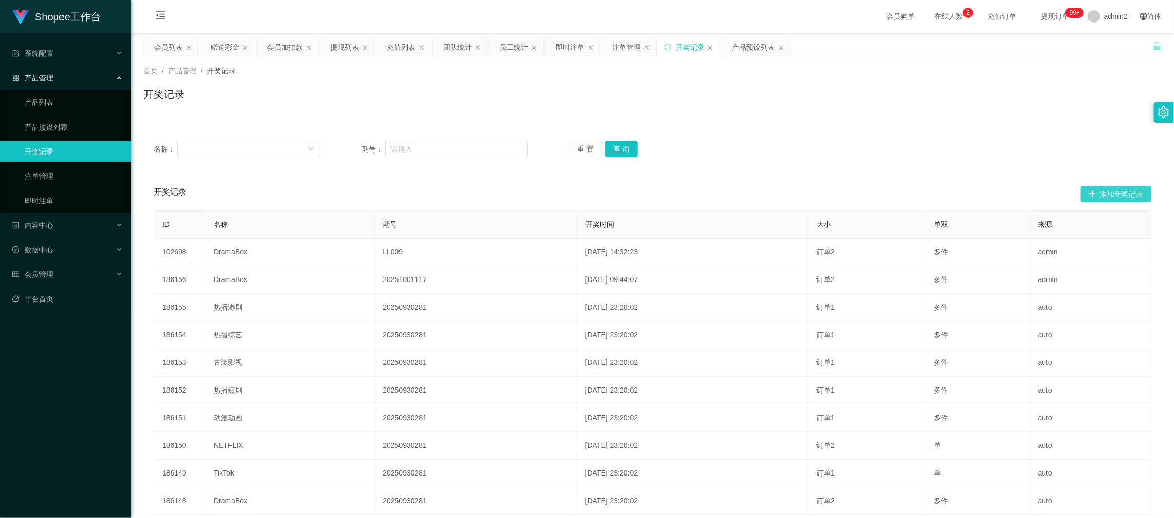
click at [1111, 194] on button "添加开奖记录" at bounding box center [1116, 194] width 71 height 16
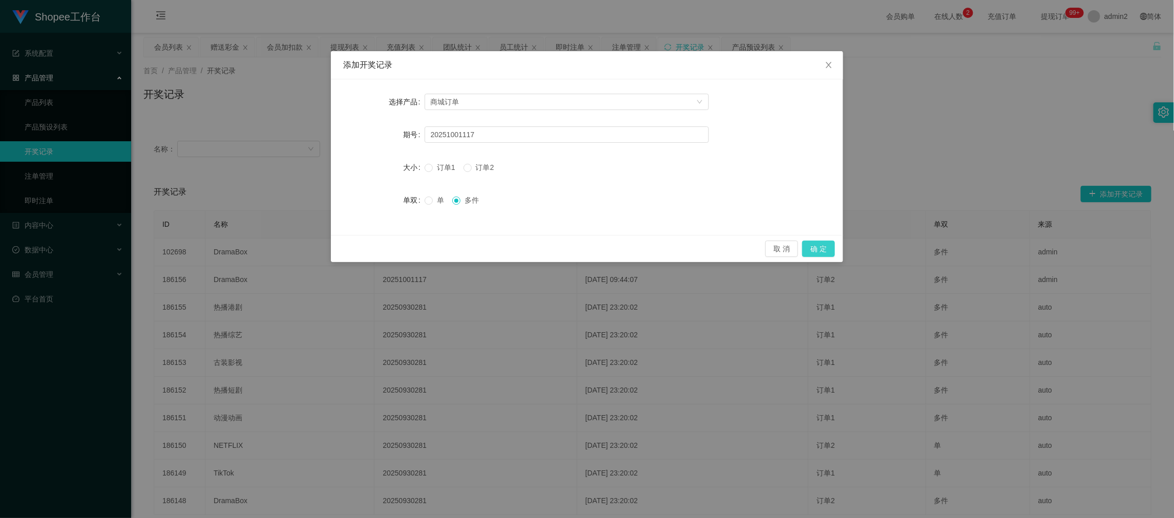
click at [817, 244] on button "确 定" at bounding box center [818, 249] width 33 height 16
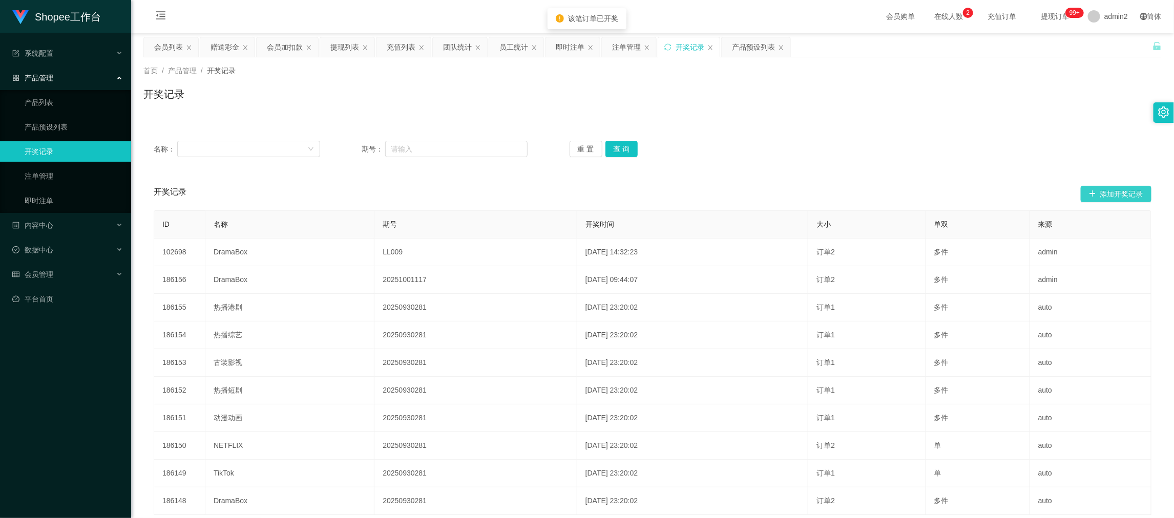
click at [1116, 198] on button "添加开奖记录" at bounding box center [1116, 194] width 71 height 16
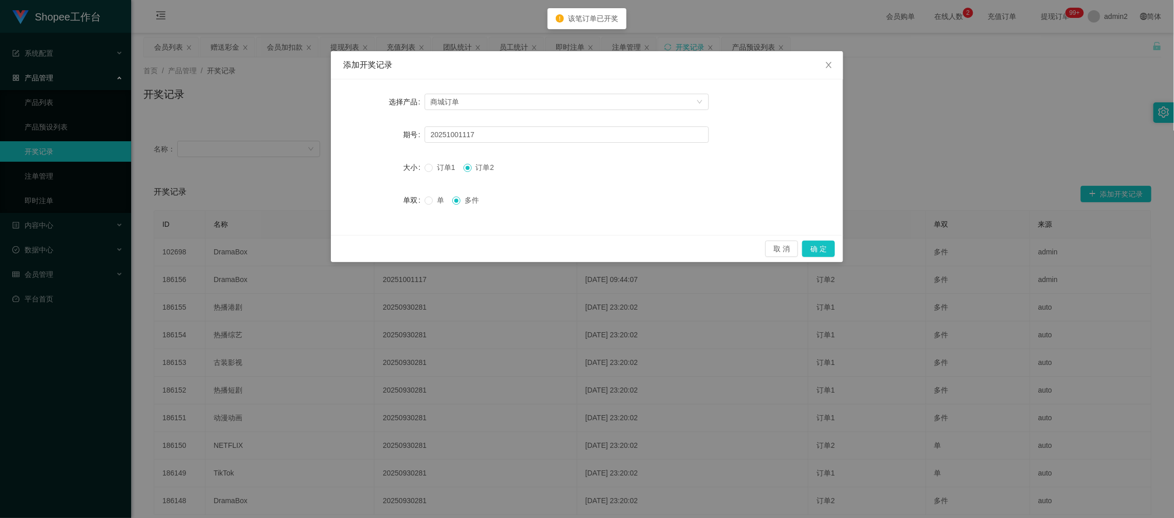
click at [1114, 188] on div "添加开奖记录 选择产品 商城订单 期号 20251001117 大小 订单1 订单2 单双 单 多件 取 消 确 定" at bounding box center [587, 259] width 1174 height 518
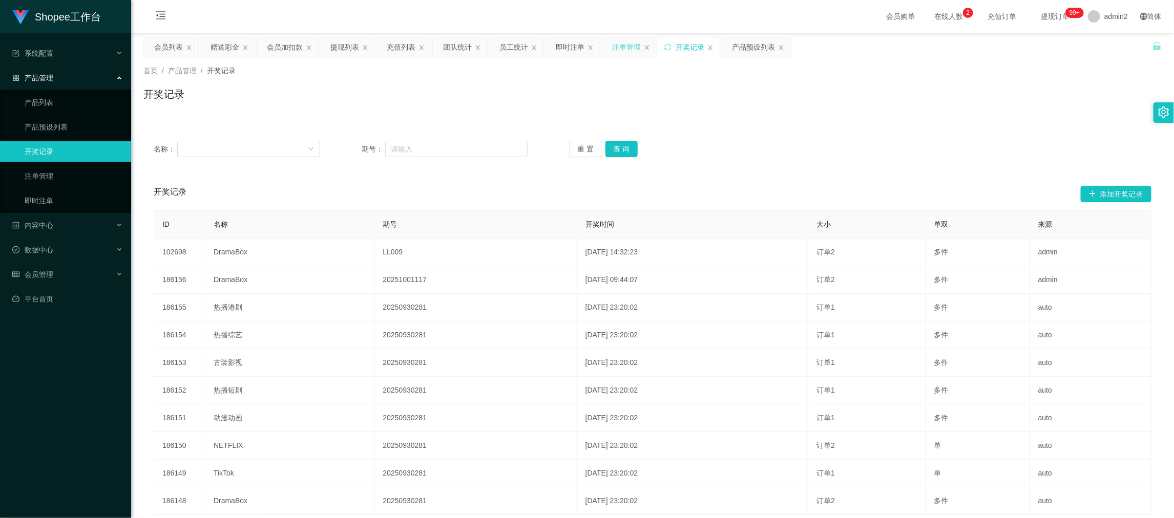
click at [625, 45] on div "注单管理" at bounding box center [626, 46] width 29 height 19
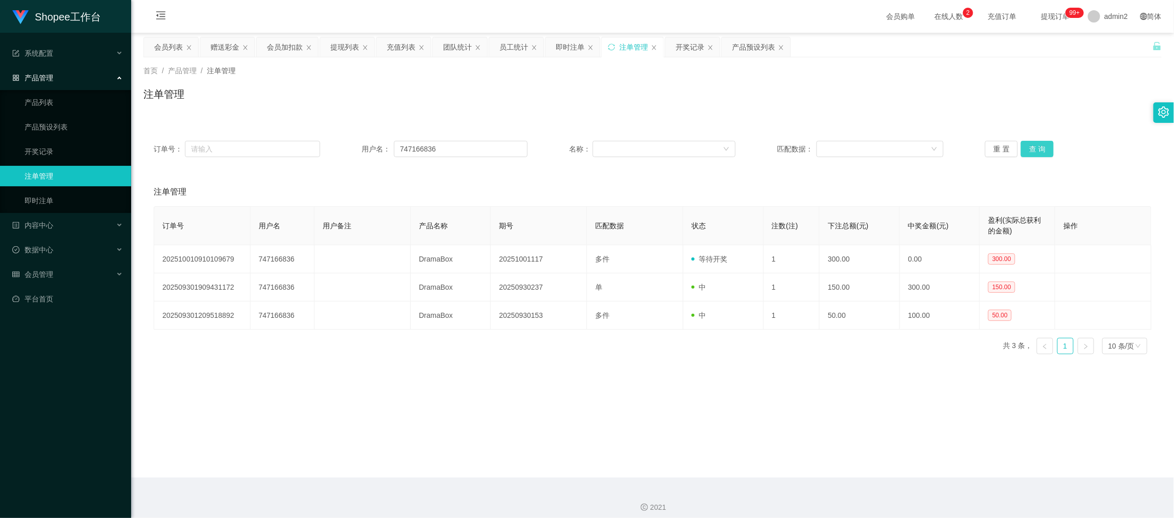
click at [1032, 143] on button "查 询" at bounding box center [1037, 149] width 33 height 16
drag, startPoint x: 622, startPoint y: 382, endPoint x: 513, endPoint y: 346, distance: 114.5
click at [622, 382] on main "关闭左侧 关闭右侧 关闭其它 刷新页面 会员列表 赠送彩金 会员加扣款 提现列表 充值列表 团队统计 员工统计 即时注单 注单管理 开奖记录 产品预设列表 首…" at bounding box center [652, 255] width 1043 height 445
click at [486, 373] on main "关闭左侧 关闭右侧 关闭其它 刷新页面 会员列表 赠送彩金 会员加扣款 提现列表 充值列表 团队统计 员工统计 即时注单 注单管理 开奖记录 产品预设列表 首…" at bounding box center [652, 255] width 1043 height 445
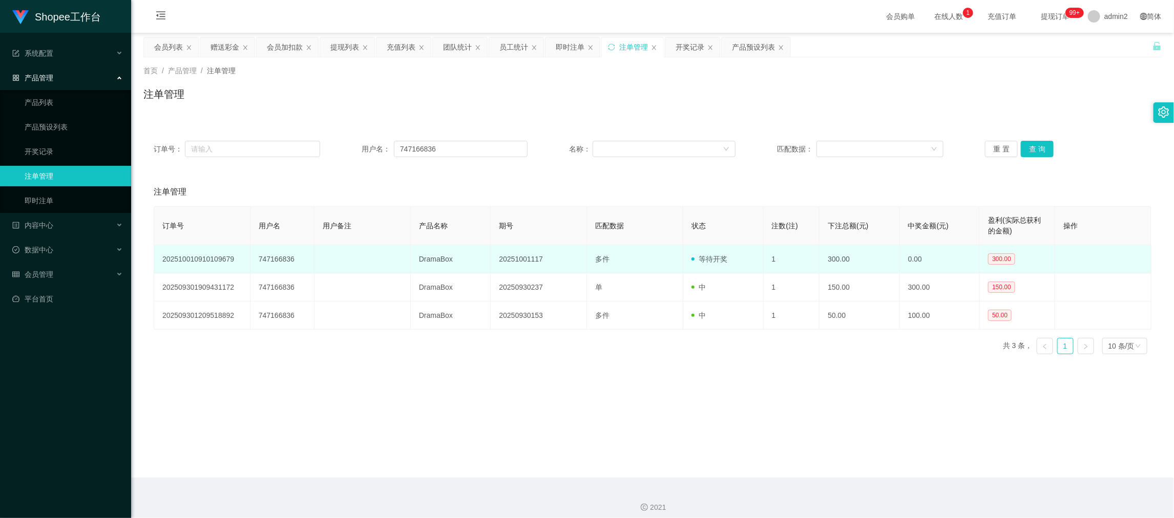
click at [515, 258] on td "20251001117" at bounding box center [539, 259] width 96 height 28
copy td "20251001117"
click at [275, 257] on td "747166836" at bounding box center [282, 259] width 64 height 28
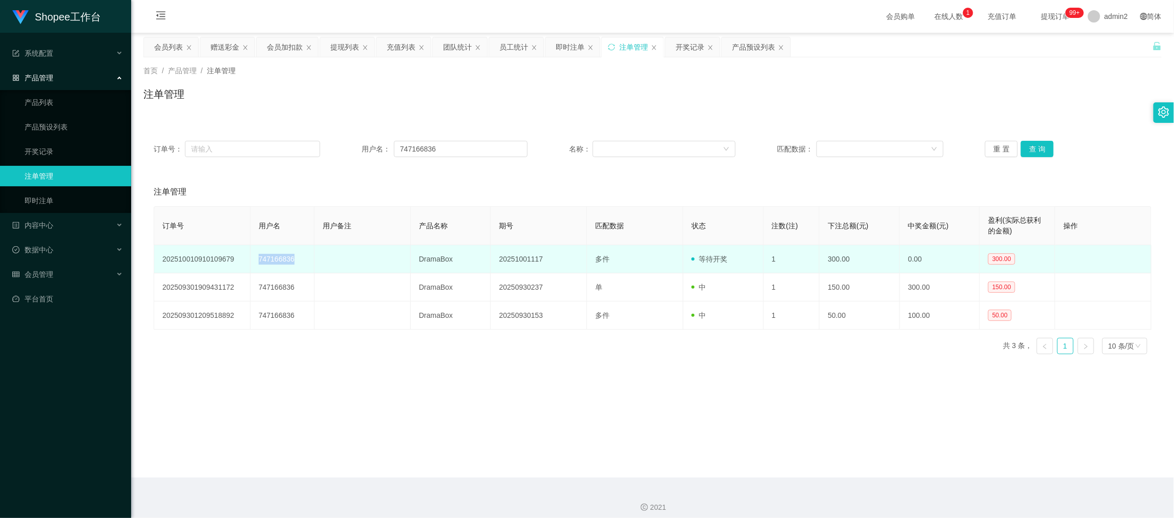
copy td "747166836"
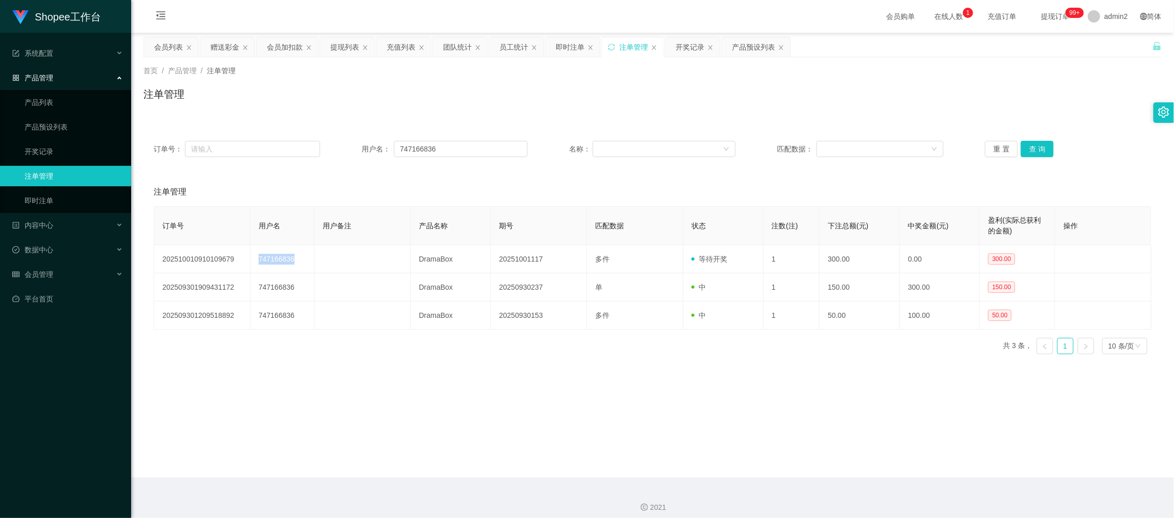
click at [941, 437] on main "关闭左侧 关闭右侧 关闭其它 刷新页面 会员列表 赠送彩金 会员加扣款 提现列表 充值列表 团队统计 员工统计 即时注单 注单管理 开奖记录 产品预设列表 首…" at bounding box center [652, 255] width 1043 height 445
click at [349, 41] on div "提现列表" at bounding box center [344, 46] width 29 height 19
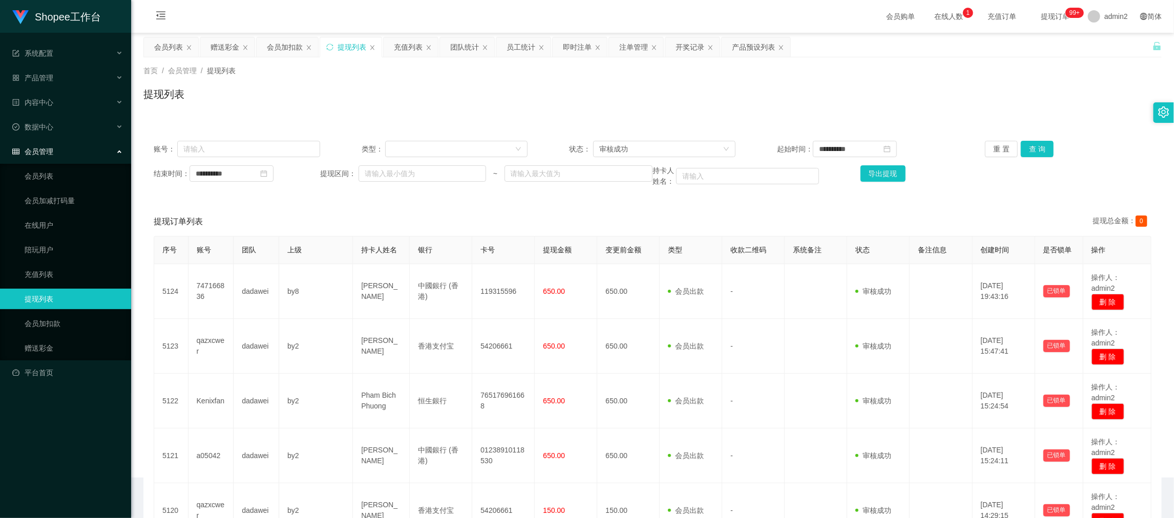
click at [286, 161] on div "**********" at bounding box center [652, 164] width 1018 height 67
click at [282, 155] on input "text" at bounding box center [248, 149] width 143 height 16
click at [282, 153] on input "text" at bounding box center [248, 149] width 143 height 16
paste input "747166836"
type input "747166836"
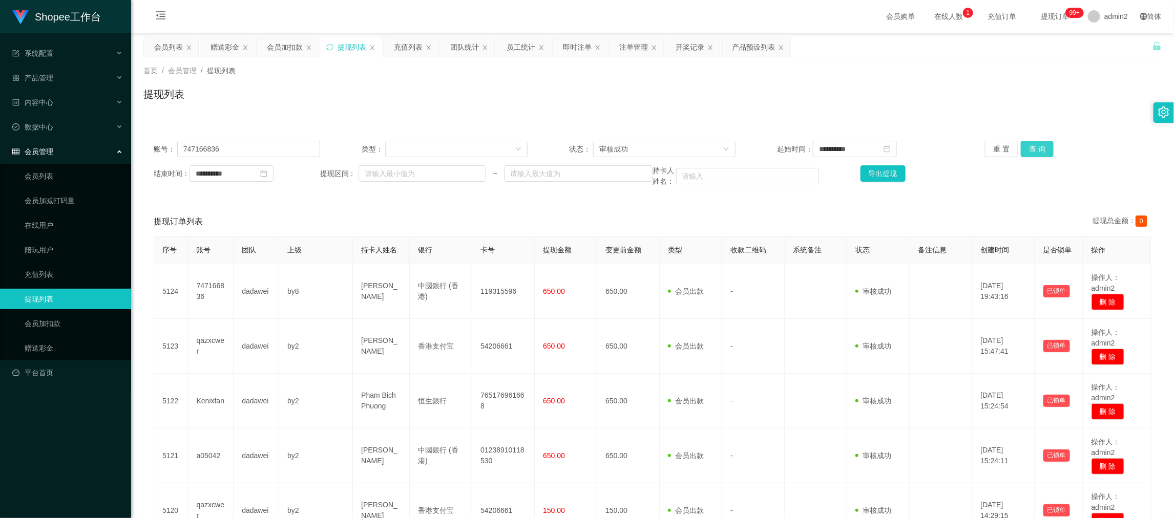
click at [1036, 145] on button "查 询" at bounding box center [1037, 149] width 33 height 16
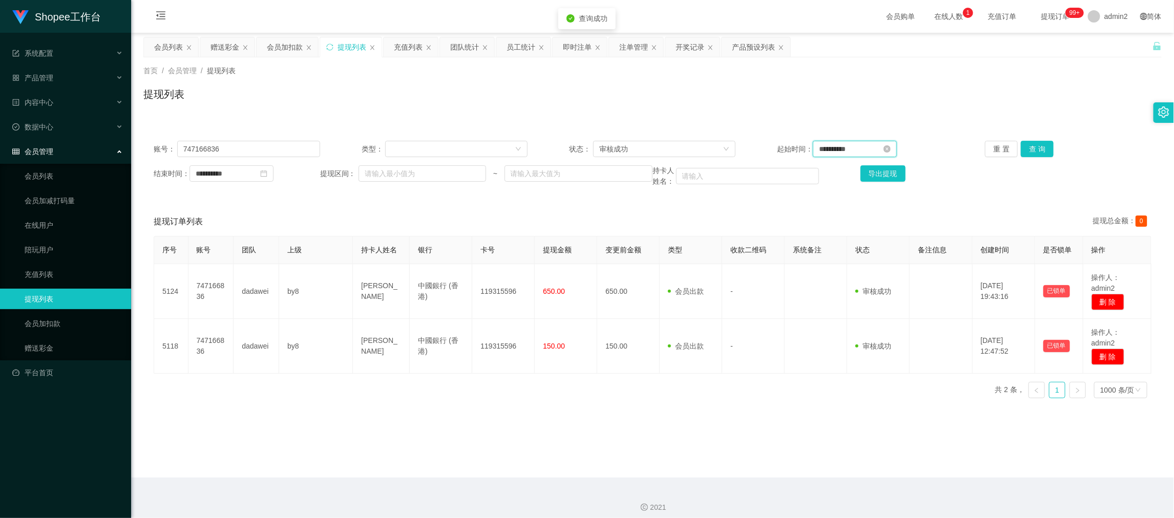
click at [873, 143] on input "**********" at bounding box center [855, 149] width 84 height 16
click at [877, 301] on link "今天" at bounding box center [879, 303] width 14 height 19
type input "**********"
click at [269, 169] on input "**********" at bounding box center [231, 173] width 84 height 16
click at [256, 326] on link "今天" at bounding box center [260, 328] width 14 height 19
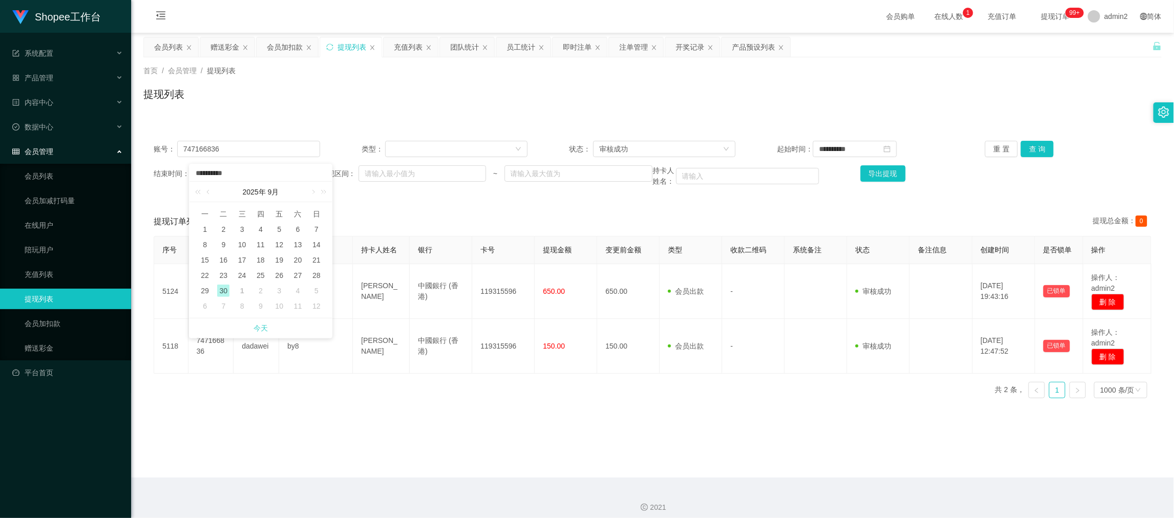
type input "**********"
click at [663, 149] on div "审核成功" at bounding box center [660, 148] width 123 height 15
click at [644, 169] on li "等待审核" at bounding box center [659, 169] width 141 height 16
click at [1023, 150] on button "查 询" at bounding box center [1037, 149] width 33 height 16
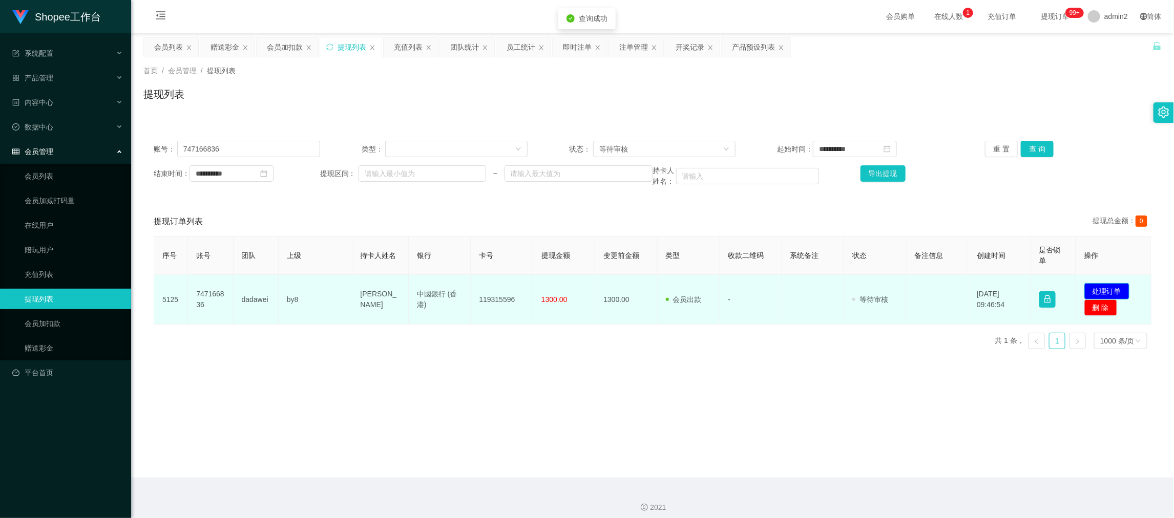
click at [1107, 291] on button "处理订单" at bounding box center [1106, 291] width 45 height 16
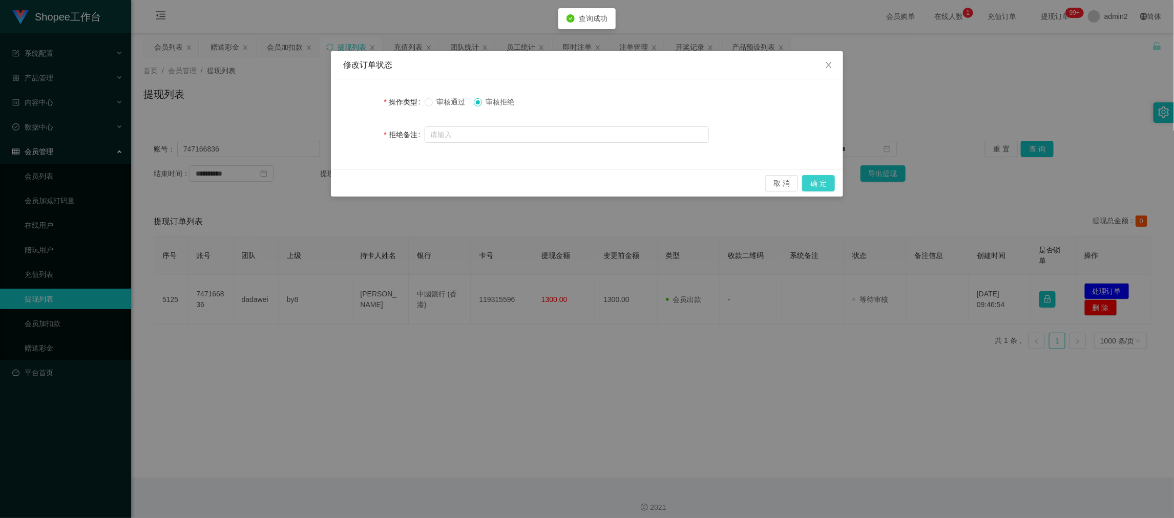
click at [809, 182] on button "确 定" at bounding box center [818, 183] width 33 height 16
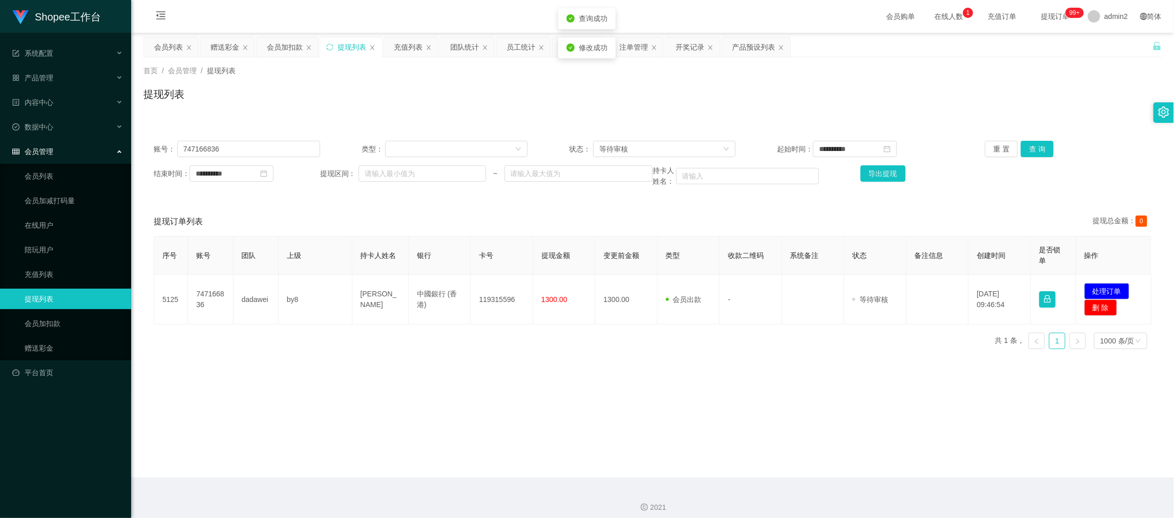
click at [764, 364] on div "Shopee工作台 系统配置 产品管理 产品列表 产品预设列表 开奖记录 注单管理 即时注单 内容中心 数据中心 员工统计 团队统计 会员管理 会员列表 会员…" at bounding box center [587, 259] width 1174 height 518
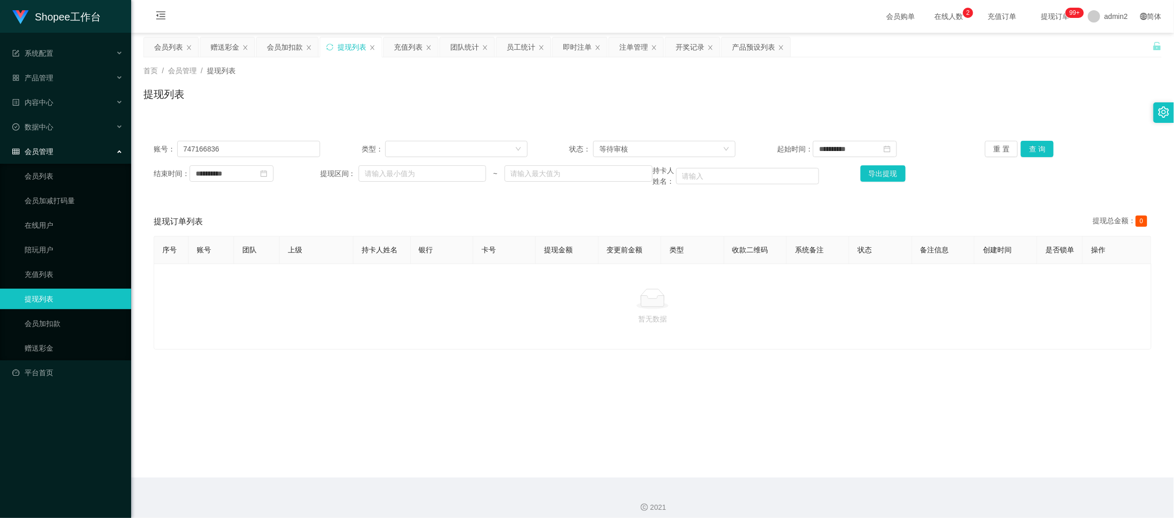
click at [827, 455] on main "**********" at bounding box center [652, 255] width 1043 height 445
click at [576, 42] on div "即时注单" at bounding box center [577, 46] width 29 height 19
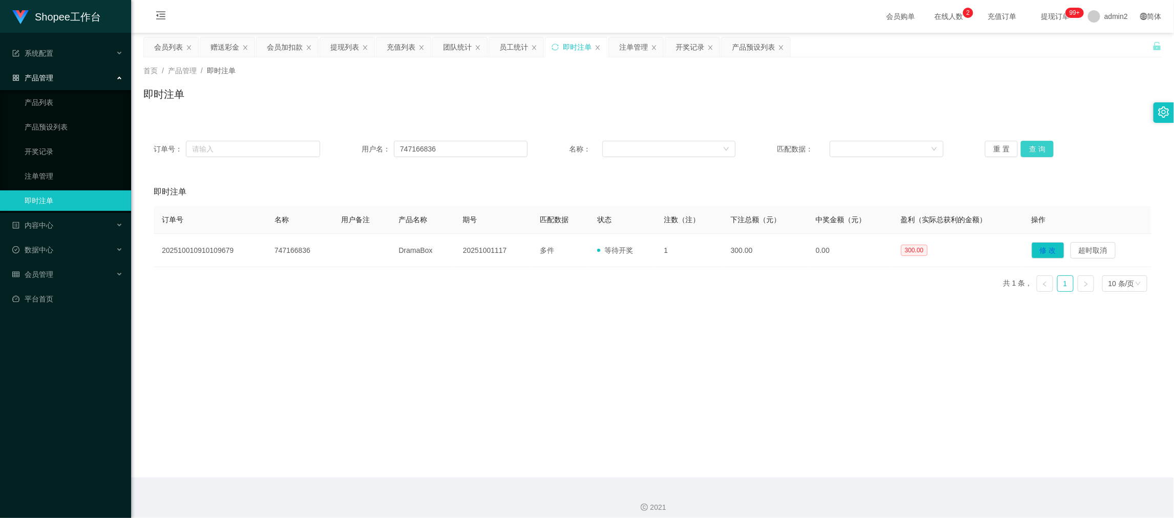
click at [1034, 149] on button "查 询" at bounding box center [1037, 149] width 33 height 16
click at [1036, 144] on button "查 询" at bounding box center [1037, 149] width 33 height 16
click at [625, 44] on div "注单管理" at bounding box center [633, 46] width 29 height 19
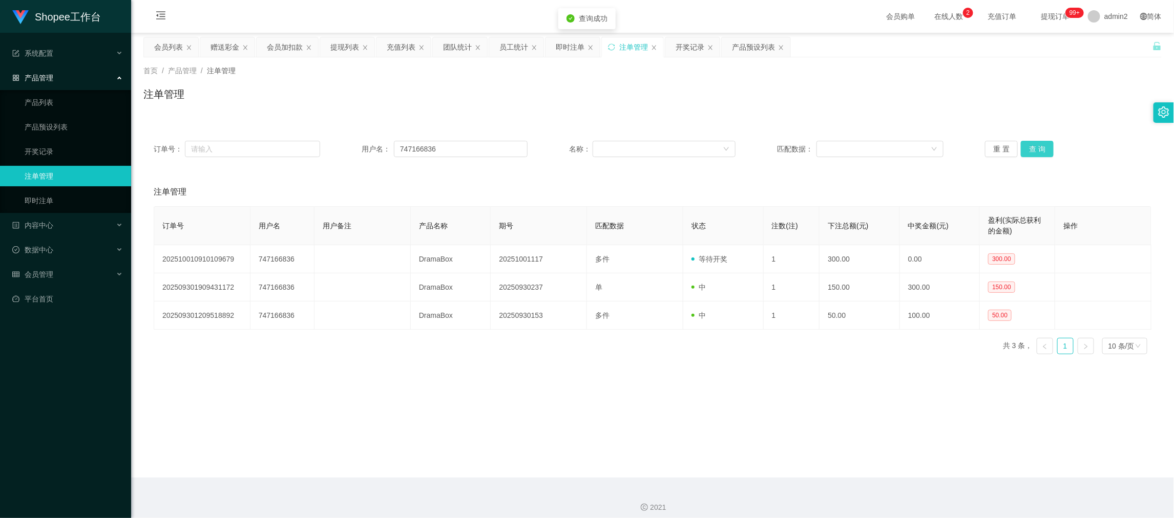
click at [1039, 143] on button "查 询" at bounding box center [1037, 149] width 33 height 16
click at [938, 447] on main "关闭左侧 关闭右侧 关闭其它 刷新页面 会员列表 赠送彩金 会员加扣款 提现列表 充值列表 团队统计 员工统计 即时注单 注单管理 开奖记录 产品预设列表 首…" at bounding box center [652, 255] width 1043 height 445
click at [345, 43] on div "提现列表" at bounding box center [344, 46] width 29 height 19
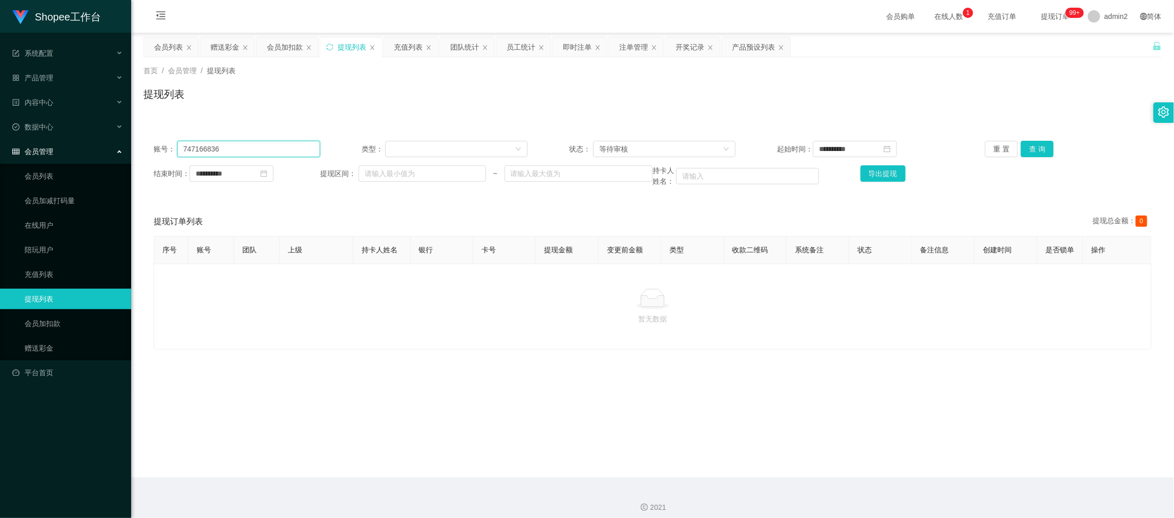
click at [309, 147] on input "747166836" at bounding box center [248, 149] width 143 height 16
click at [1034, 149] on button "查 询" at bounding box center [1037, 149] width 33 height 16
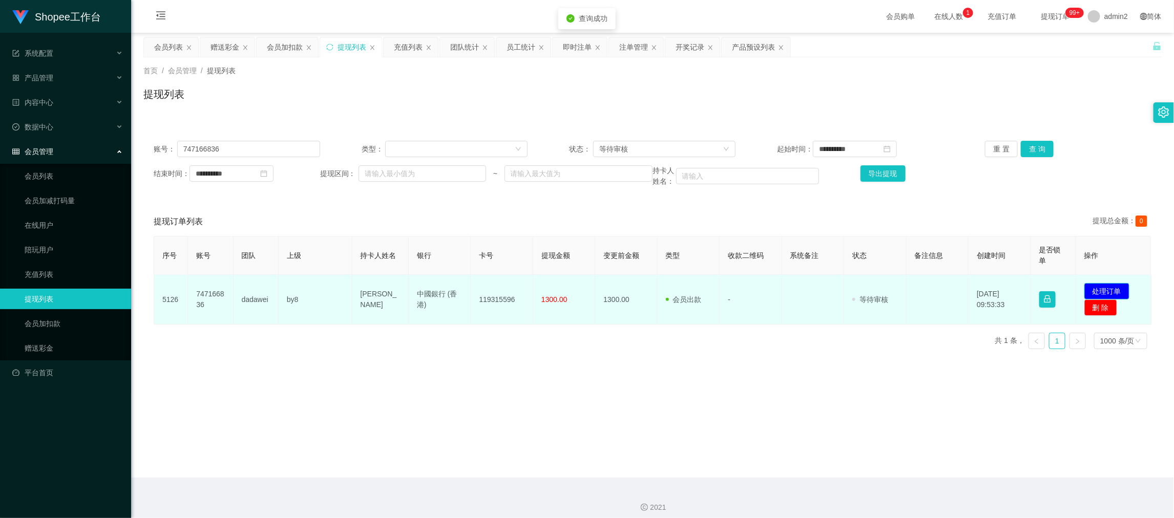
click at [1119, 288] on button "处理订单" at bounding box center [1106, 291] width 45 height 16
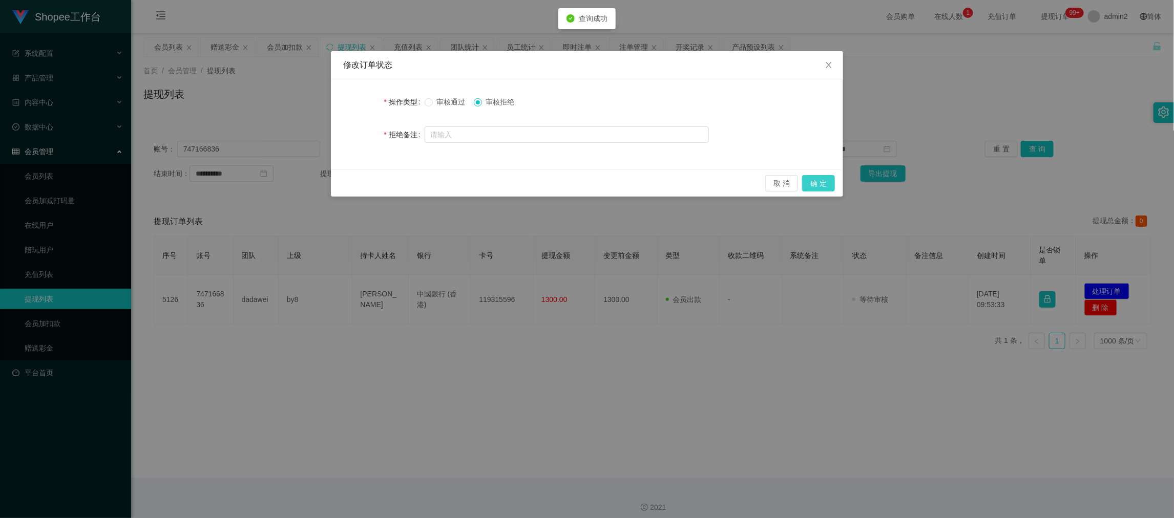
click at [824, 178] on button "确 定" at bounding box center [818, 183] width 33 height 16
